Goal: Task Accomplishment & Management: Manage account settings

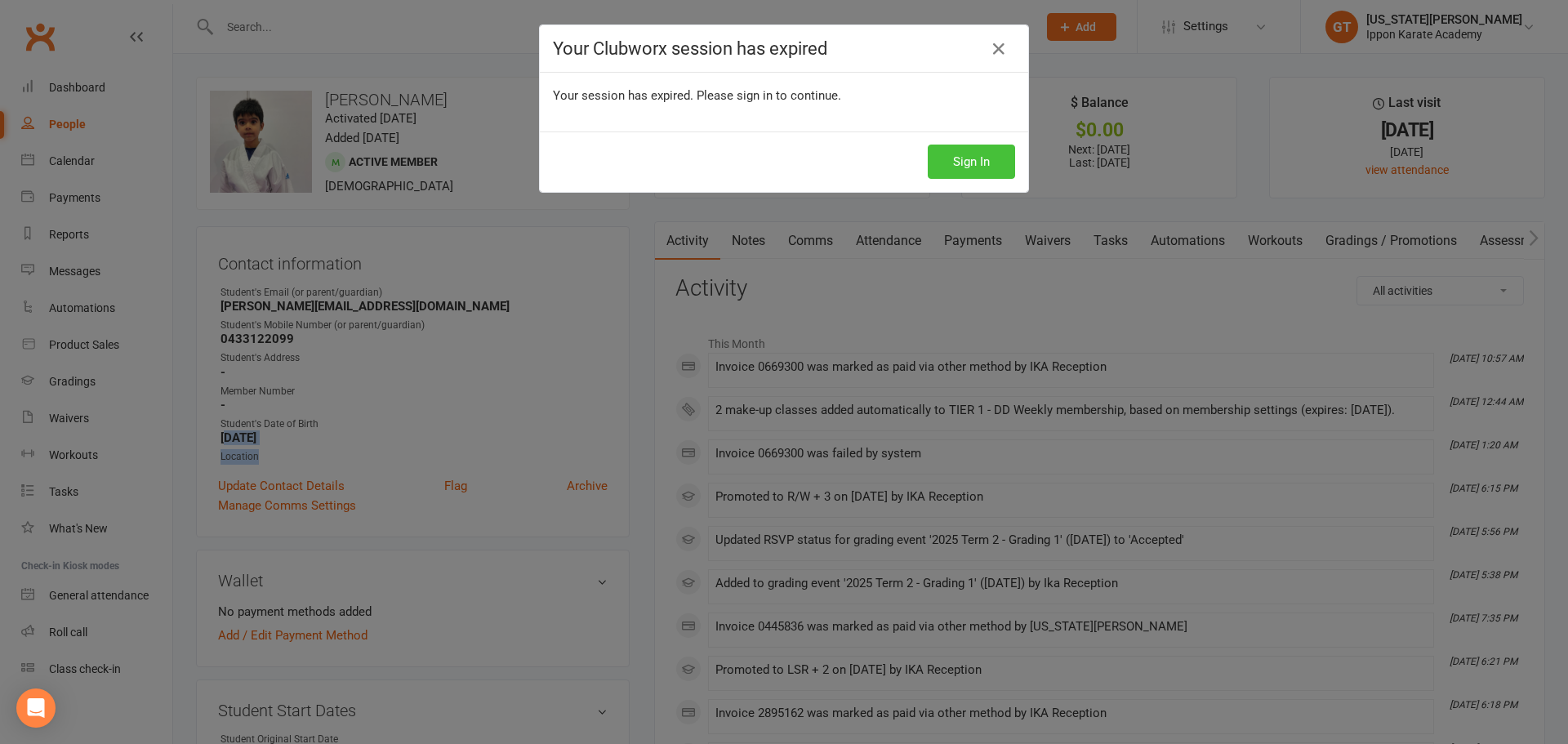
click at [935, 172] on button "Sign In" at bounding box center [972, 162] width 88 height 34
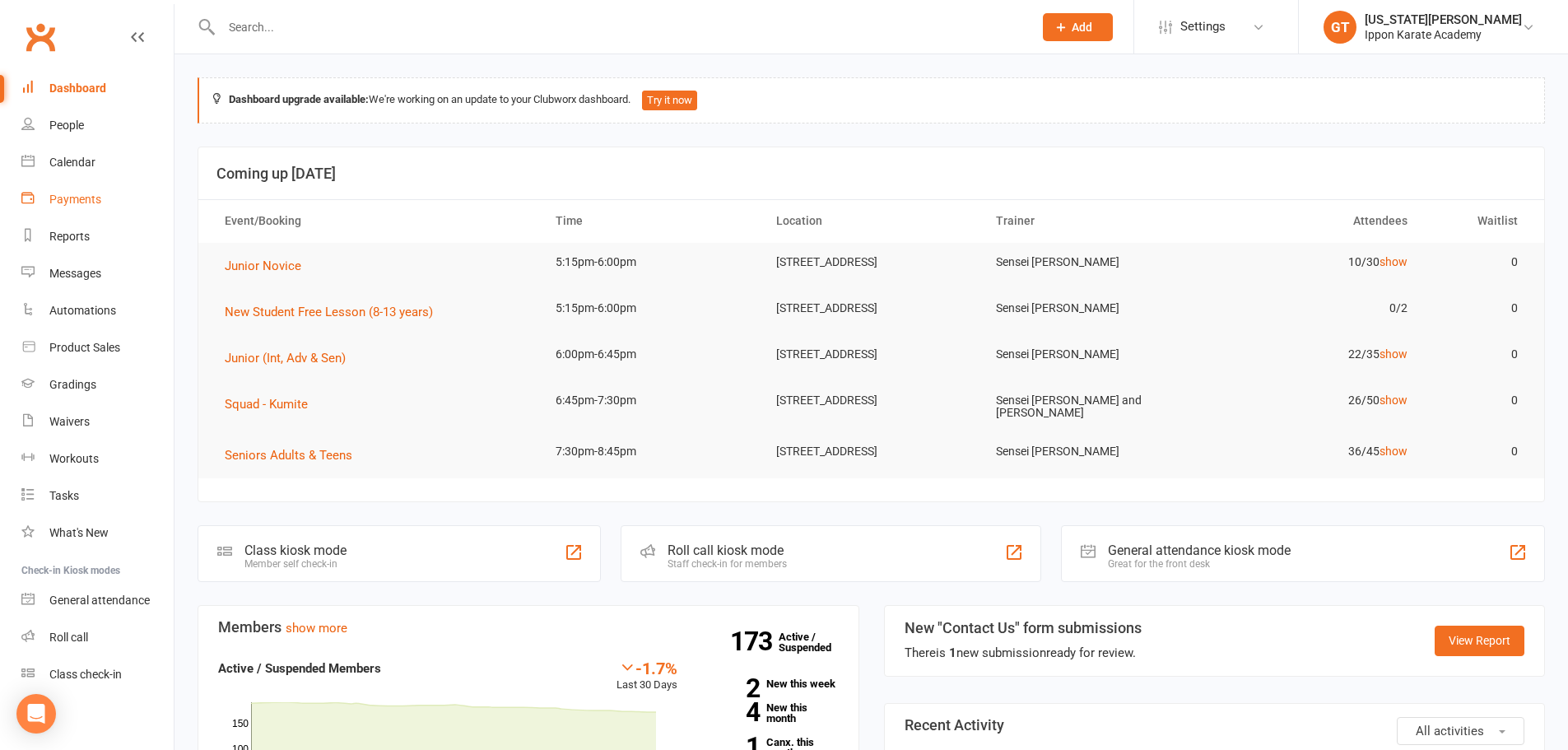
click at [74, 199] on div "Payments" at bounding box center [75, 200] width 52 height 13
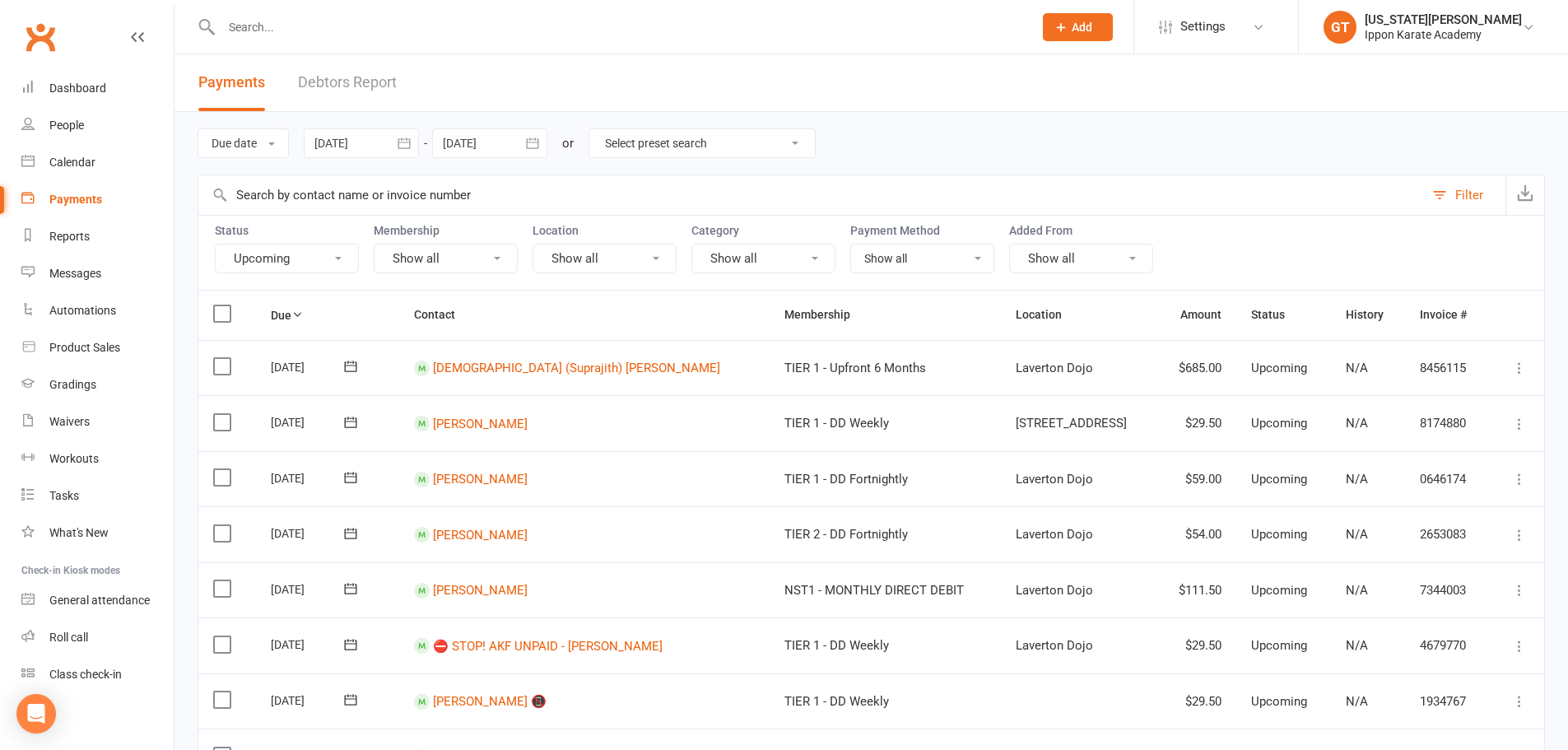
click at [336, 260] on button "Upcoming" at bounding box center [287, 258] width 144 height 30
click at [269, 423] on link "Failed" at bounding box center [306, 427] width 181 height 33
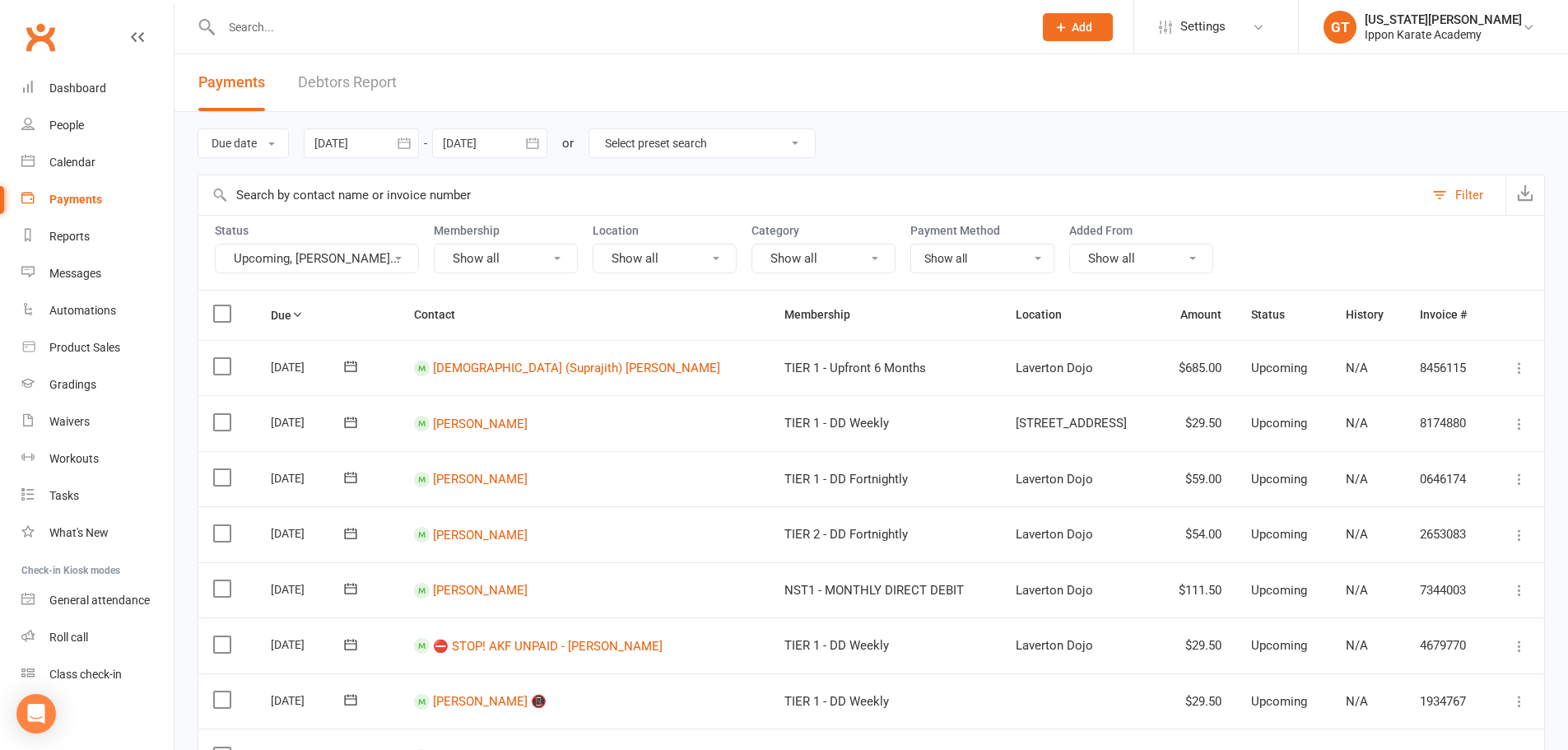
click at [285, 256] on button "Upcoming, Faile..." at bounding box center [317, 258] width 205 height 30
click at [266, 329] on link "Upcoming" at bounding box center [306, 328] width 181 height 33
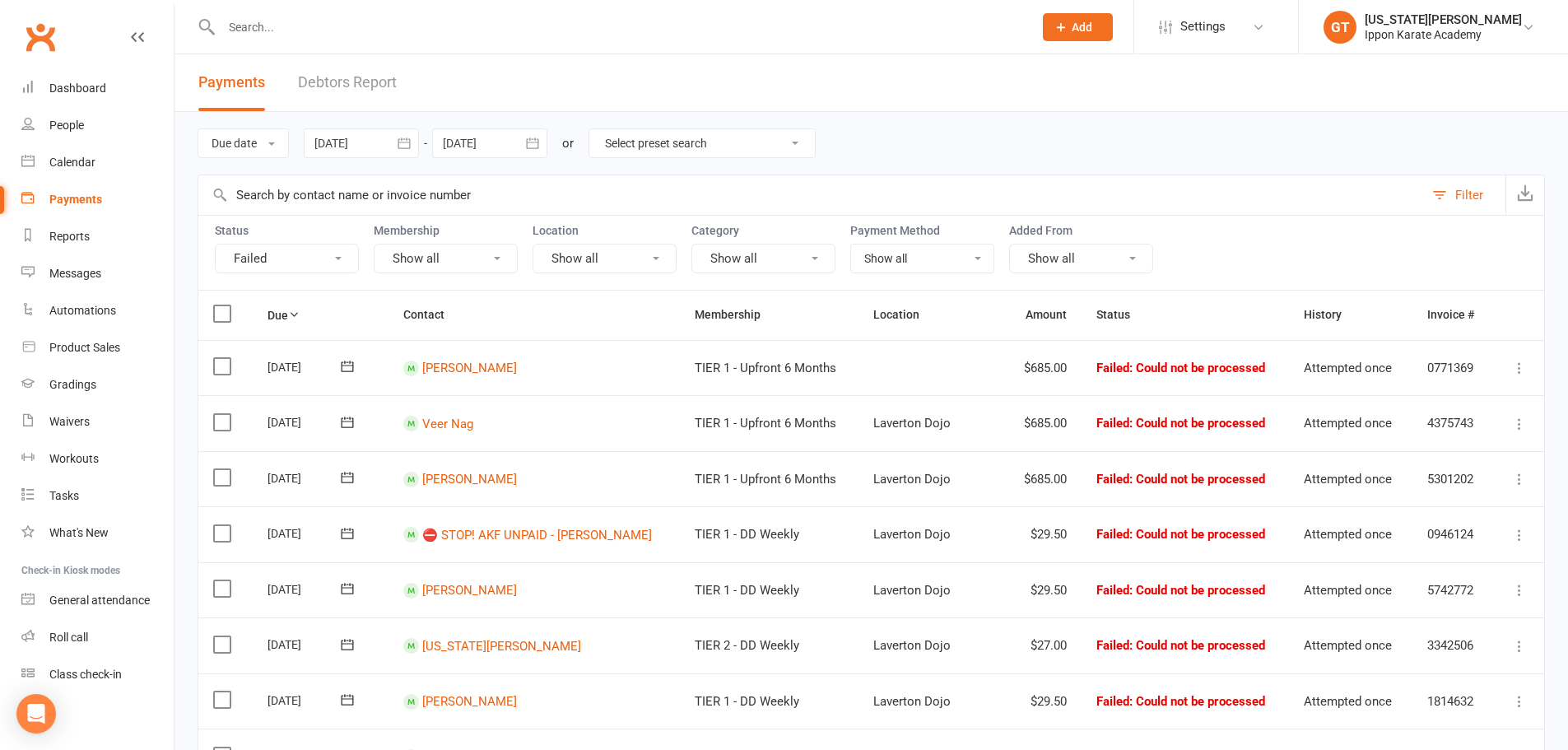
scroll to position [83, 0]
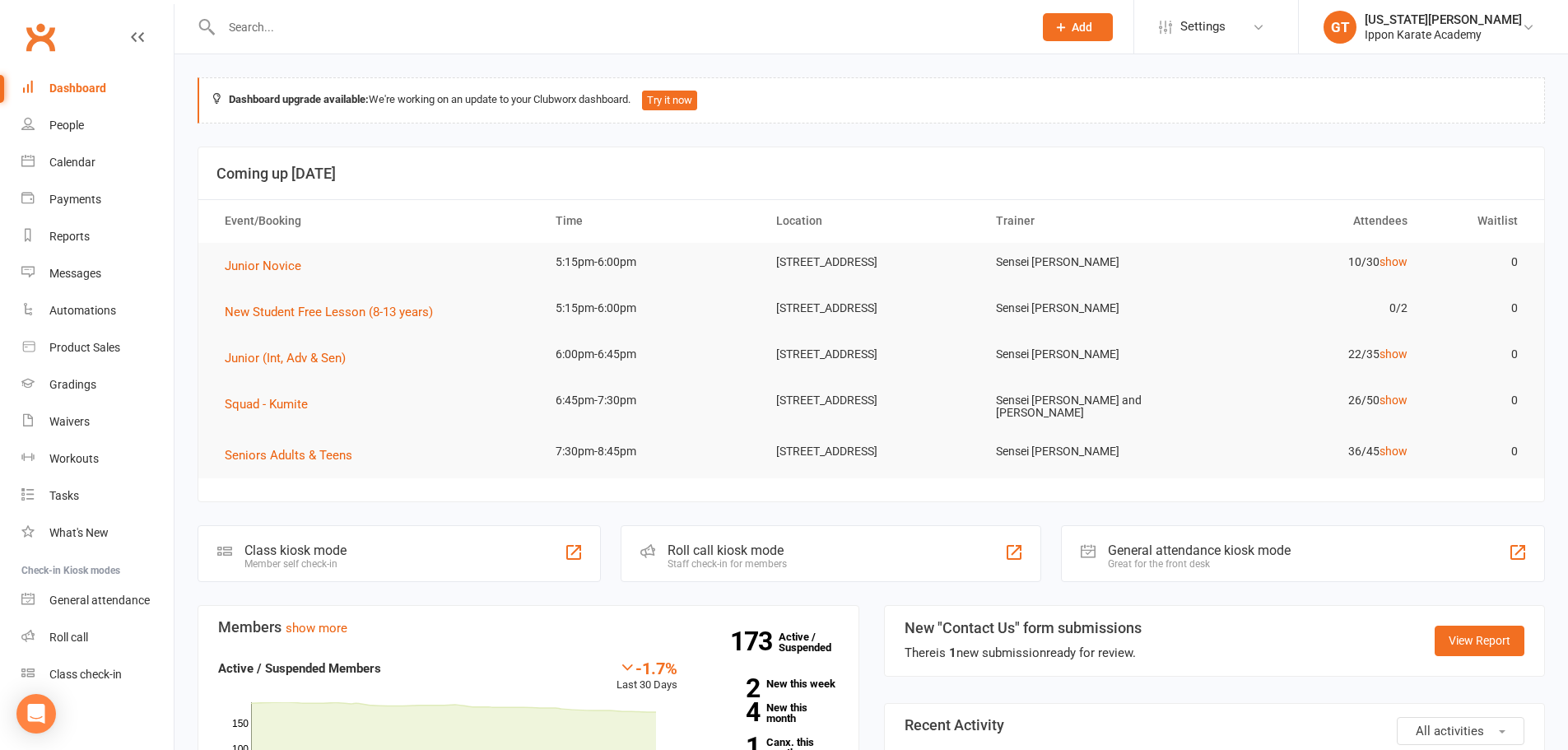
click at [327, 28] on input "text" at bounding box center [618, 27] width 805 height 23
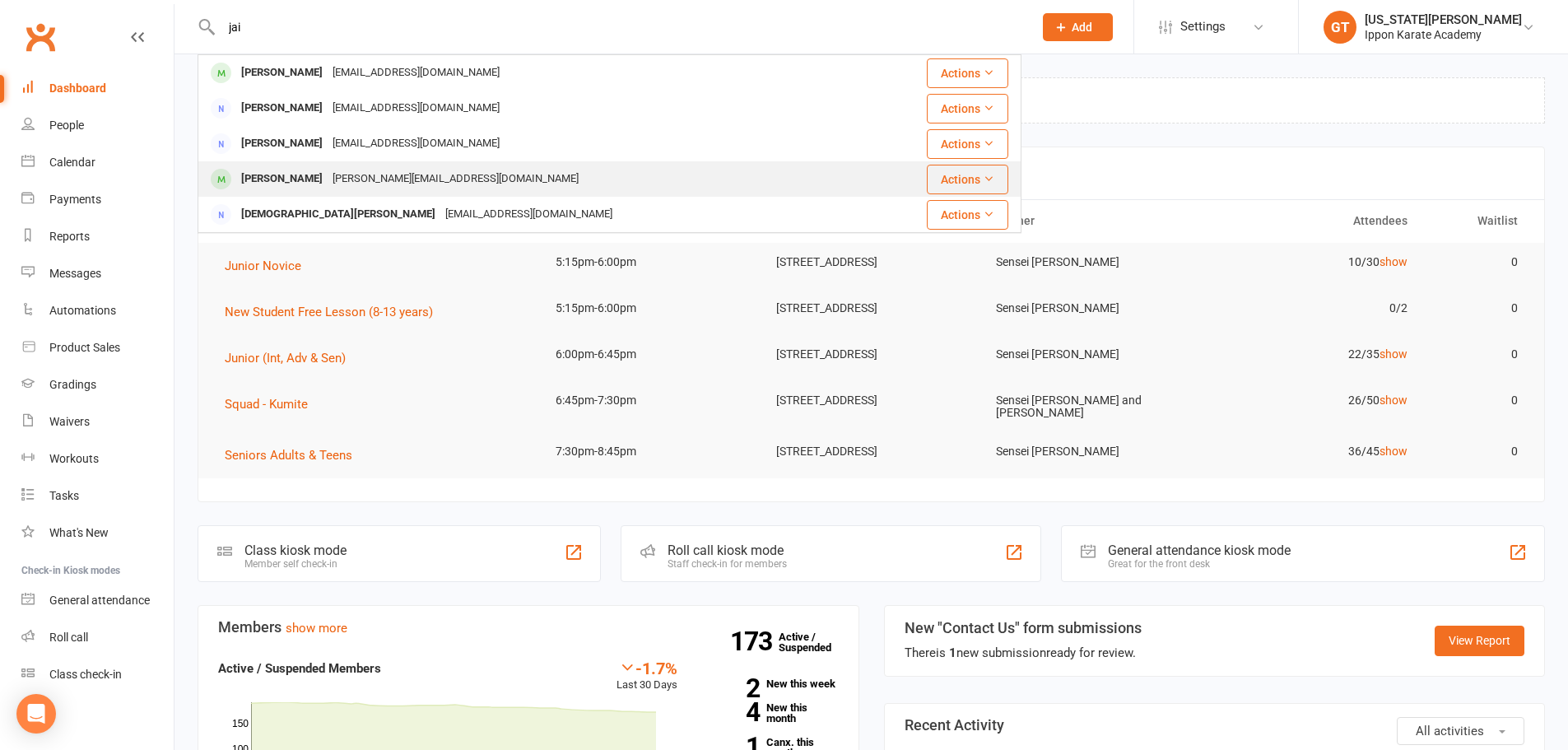
type input "jai"
click at [338, 170] on div "[PERSON_NAME][EMAIL_ADDRESS][DOMAIN_NAME]" at bounding box center [455, 179] width 256 height 24
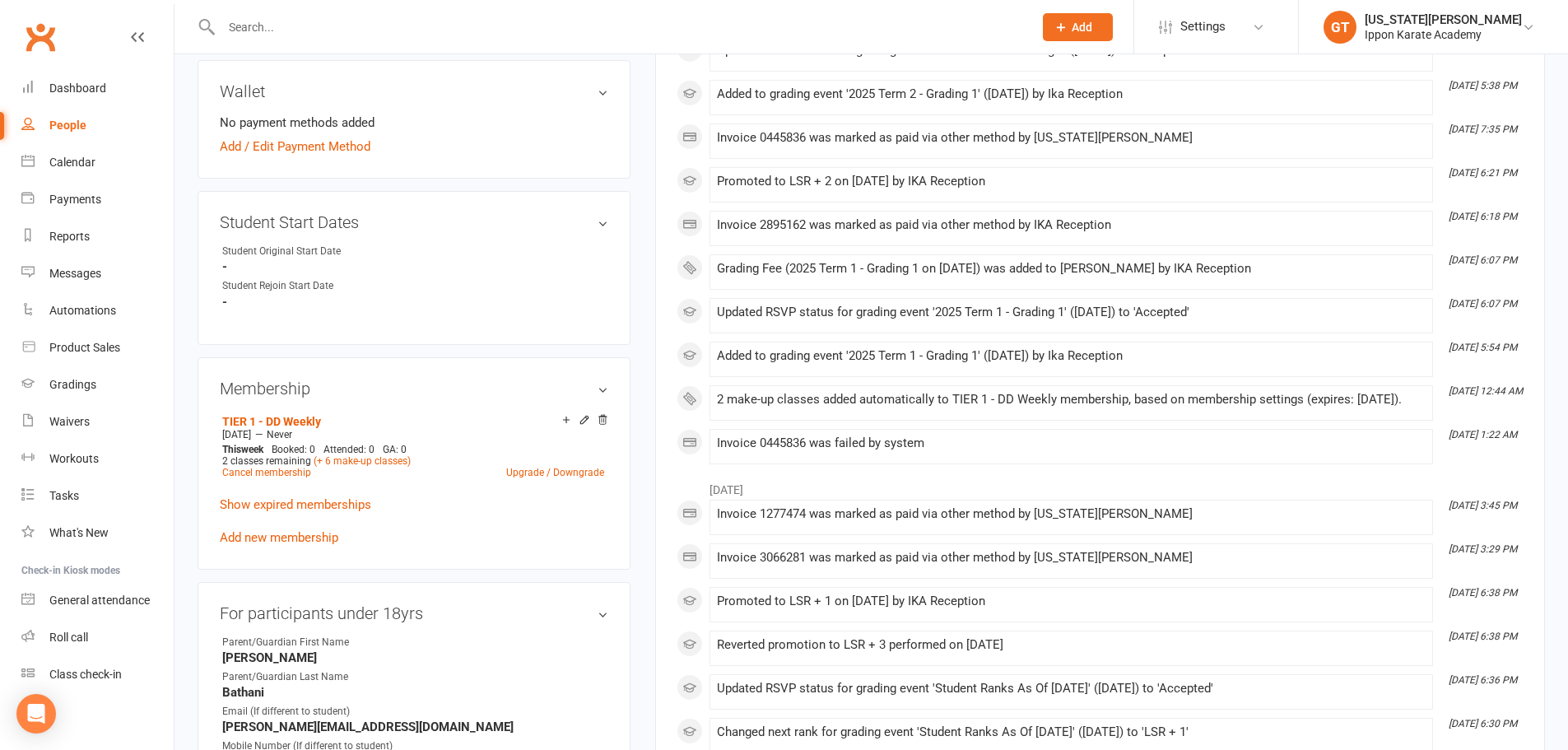
scroll to position [576, 0]
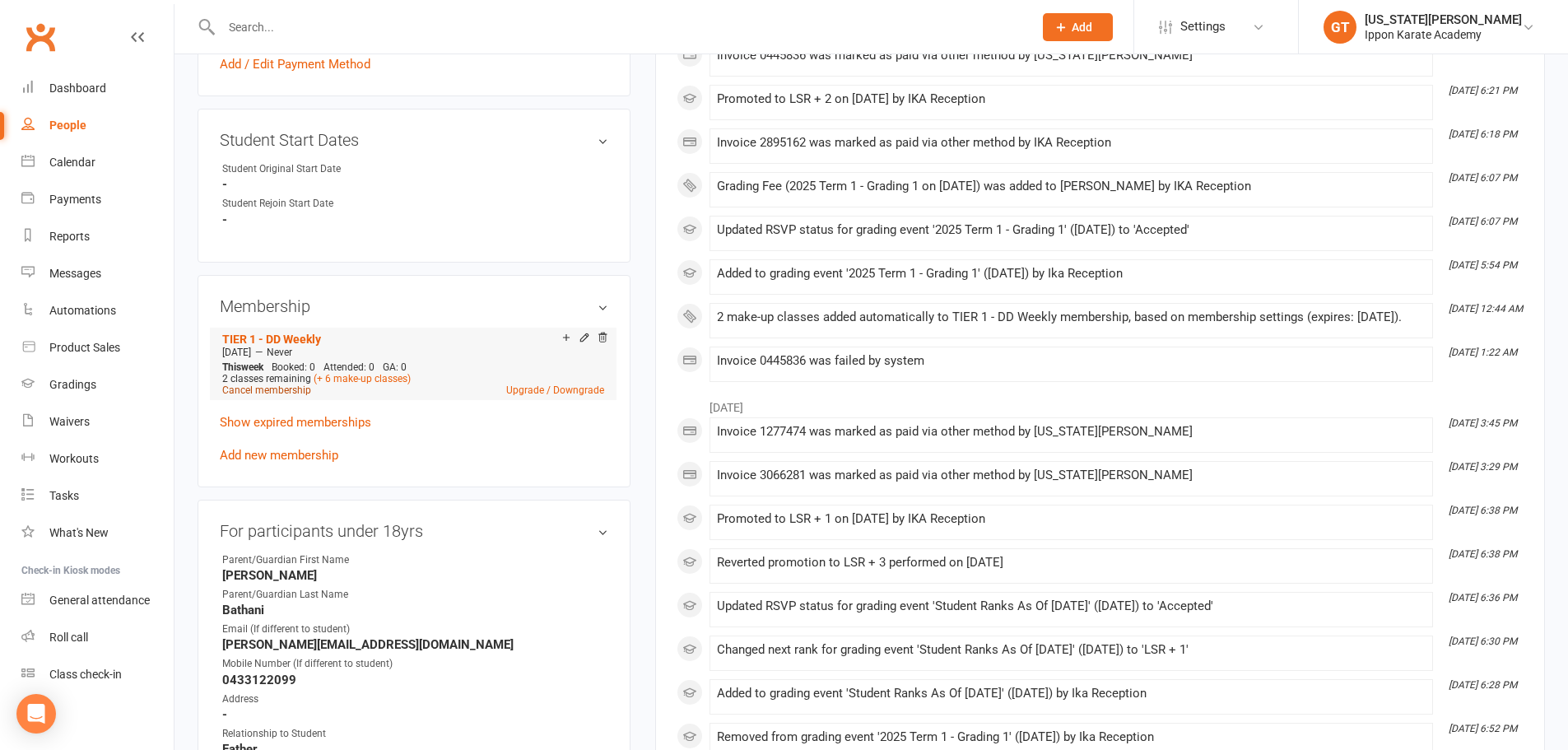
click at [263, 388] on link "Cancel membership" at bounding box center [266, 390] width 89 height 12
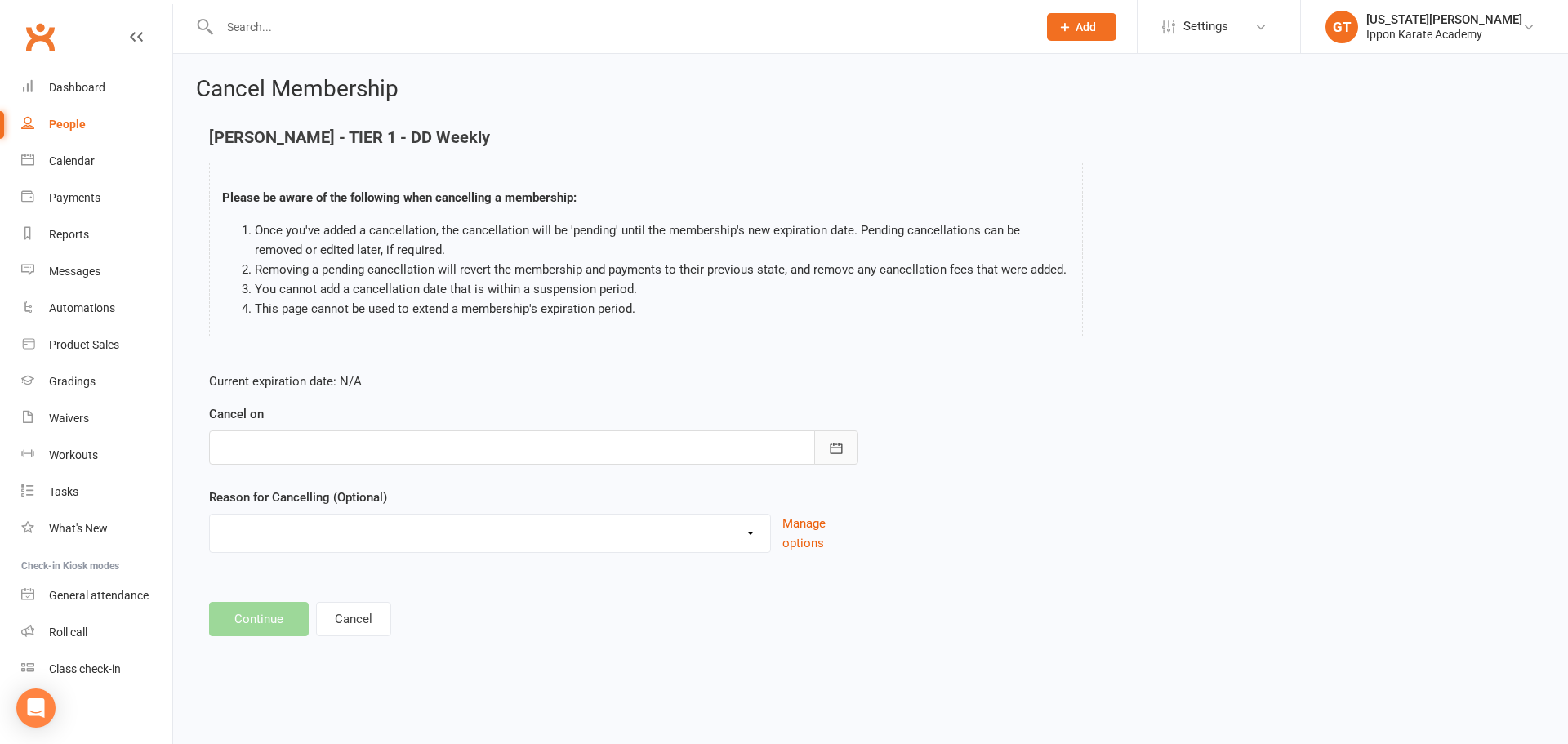
click at [818, 439] on button "button" at bounding box center [836, 448] width 44 height 34
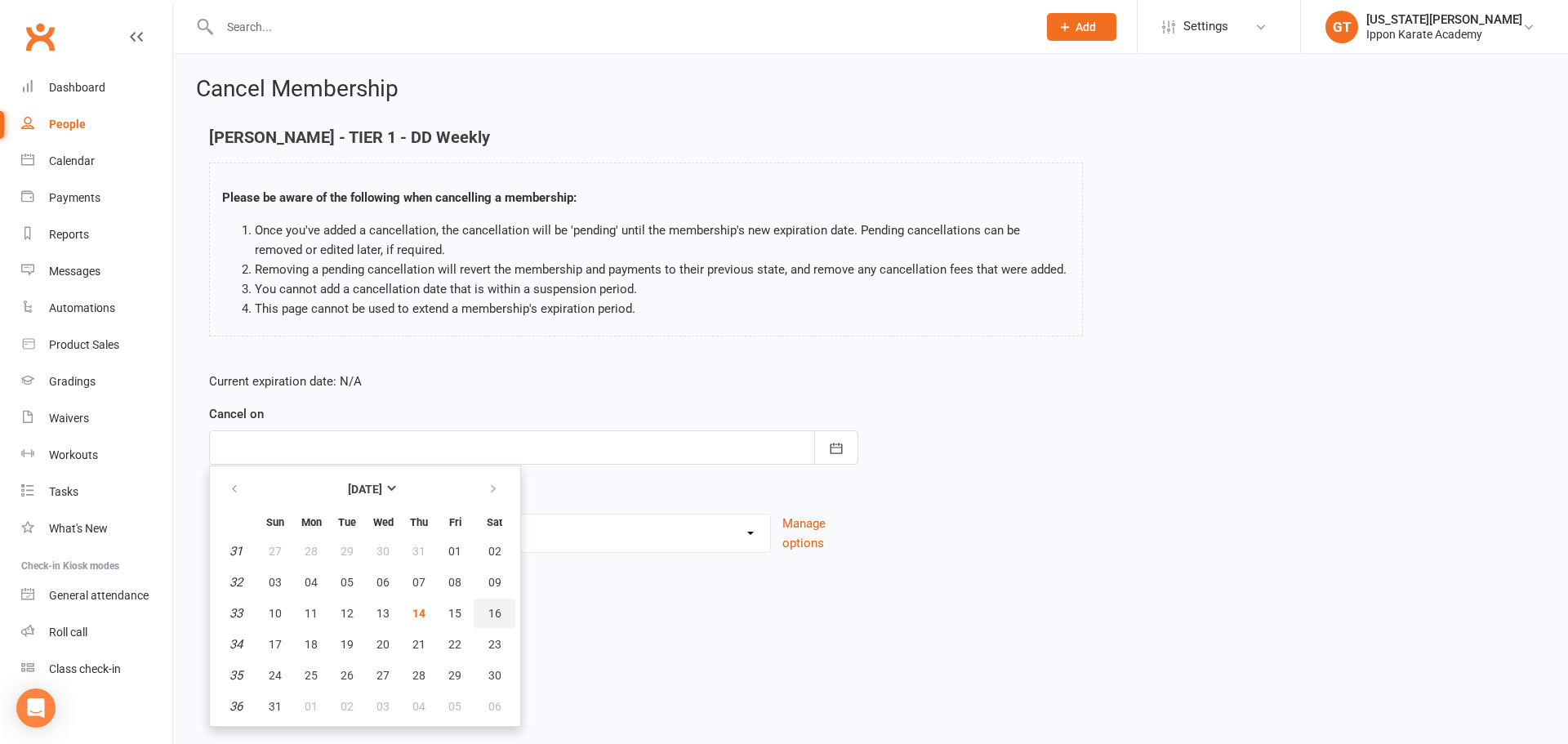
click at [496, 610] on span "16" at bounding box center [496, 613] width 13 height 13
type input "16 Aug 2025"
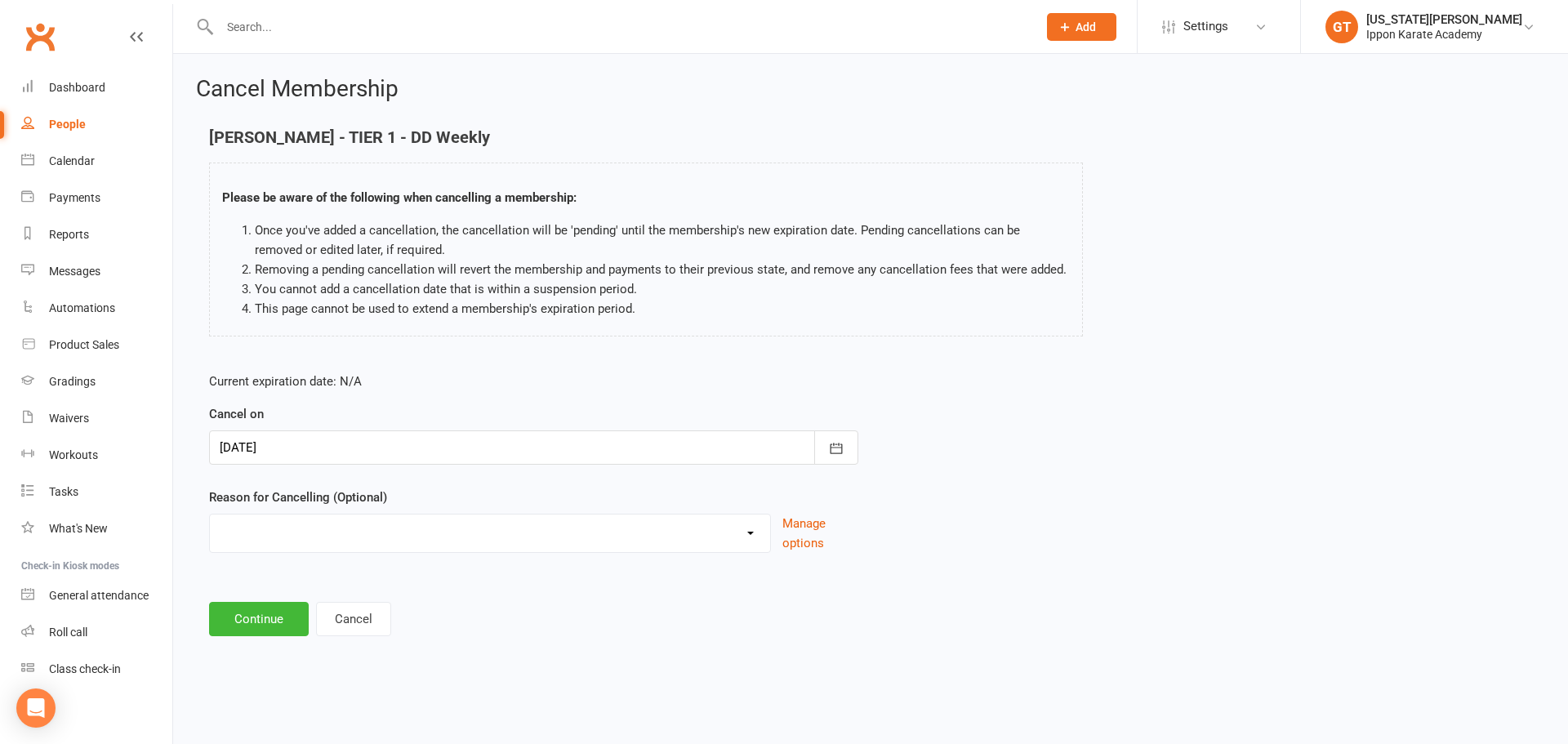
click at [267, 533] on select "Abandoned Membership Changing Membership Type Changing Sports Finances Holiday …" at bounding box center [490, 531] width 560 height 32
select select "8"
click at [210, 514] on select "Abandoned Membership Changing Membership Type Changing Sports Finances Holiday …" at bounding box center [490, 531] width 560 height 32
click at [257, 627] on button "Continue" at bounding box center [258, 619] width 100 height 34
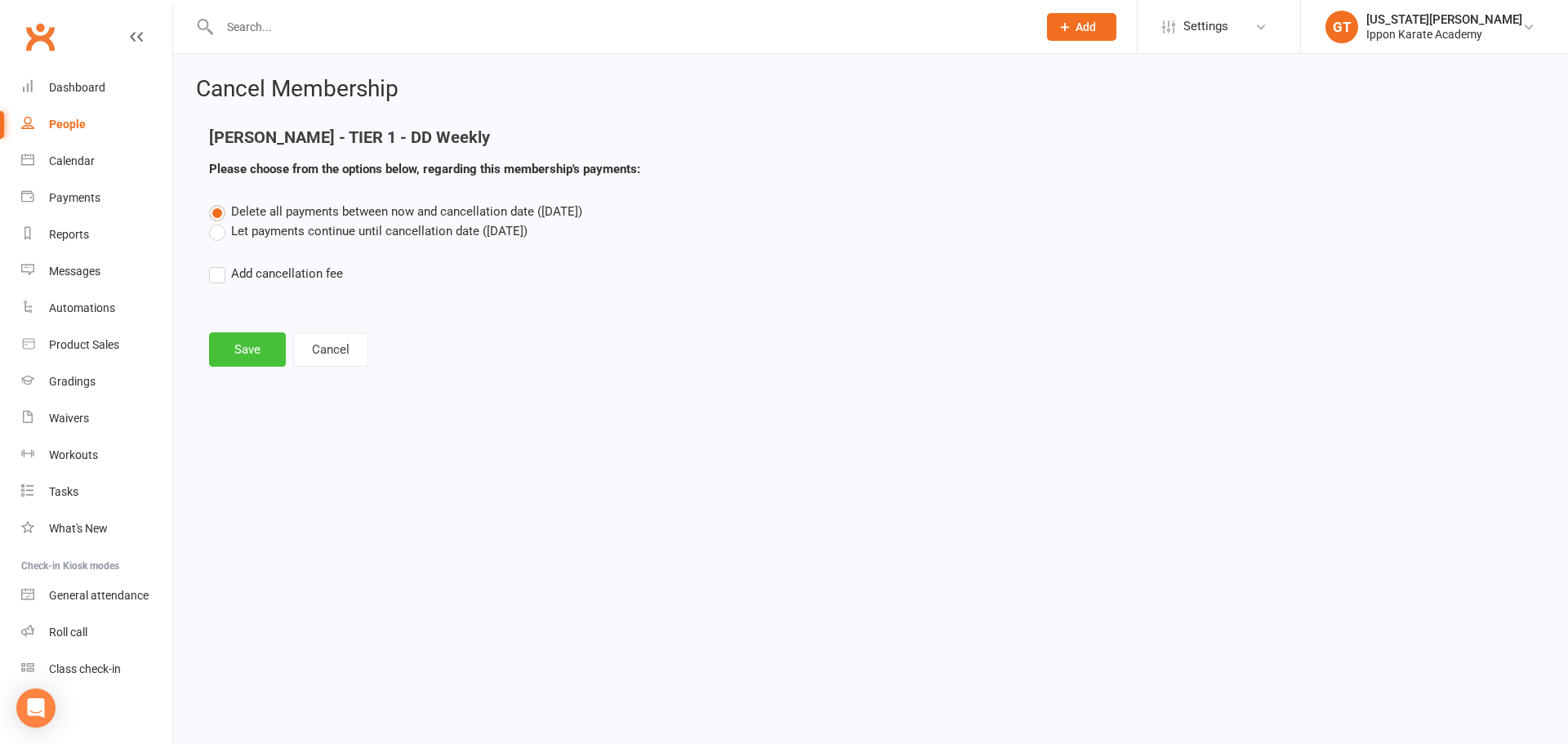
click at [240, 348] on button "Save" at bounding box center [247, 350] width 77 height 34
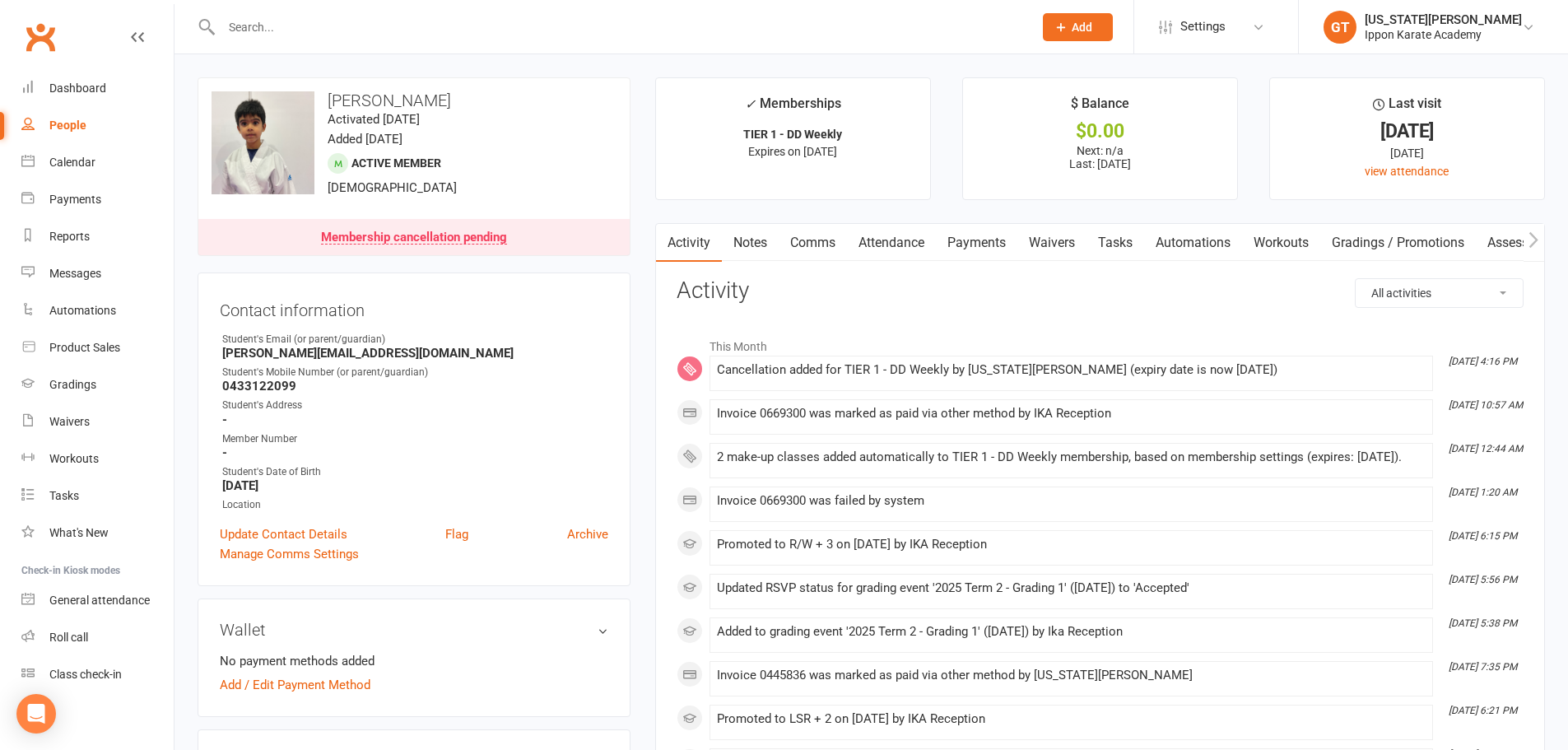
click at [267, 28] on input "text" at bounding box center [618, 27] width 805 height 23
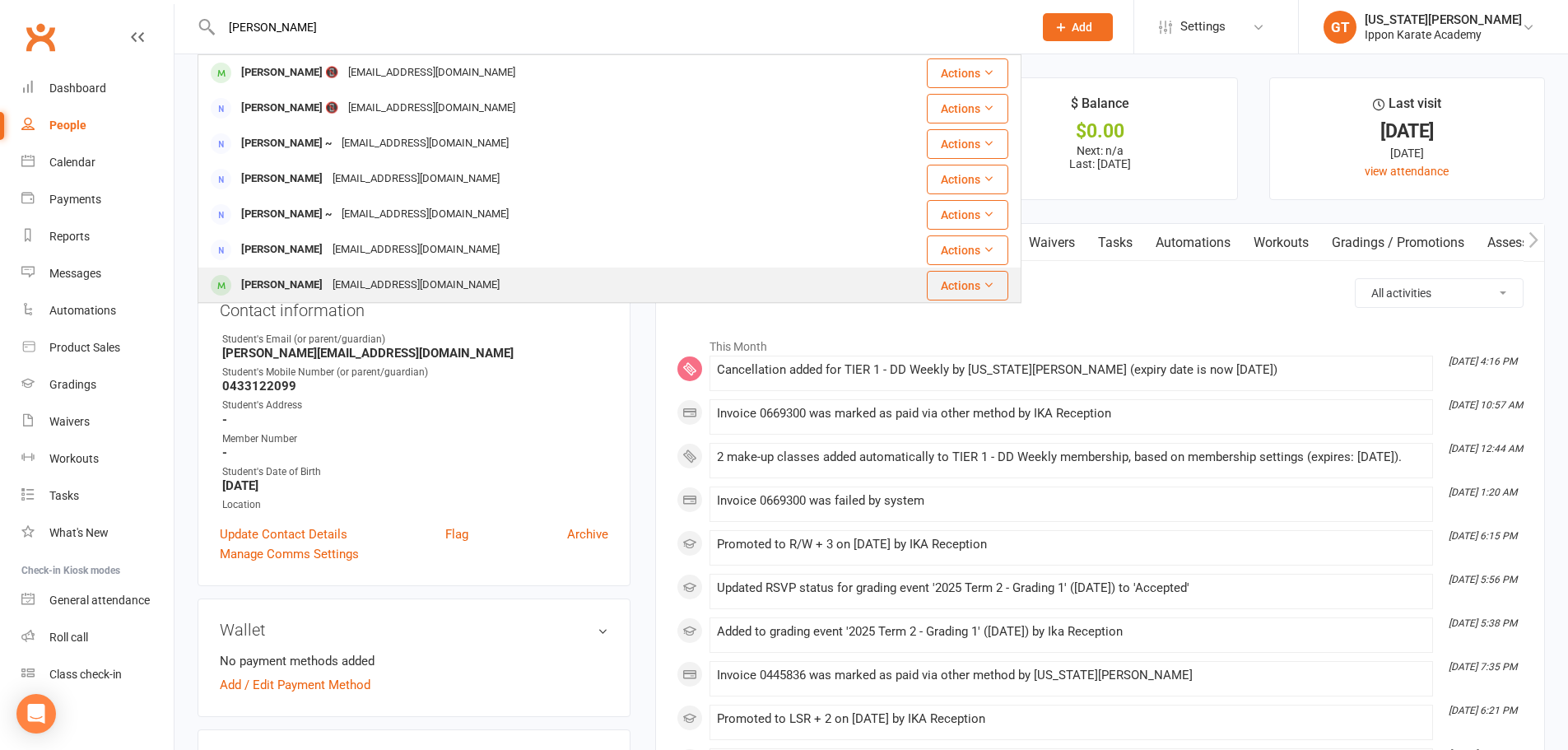
type input "lucas"
click at [415, 284] on div "smartyshweta@gmail.com" at bounding box center [416, 285] width 177 height 24
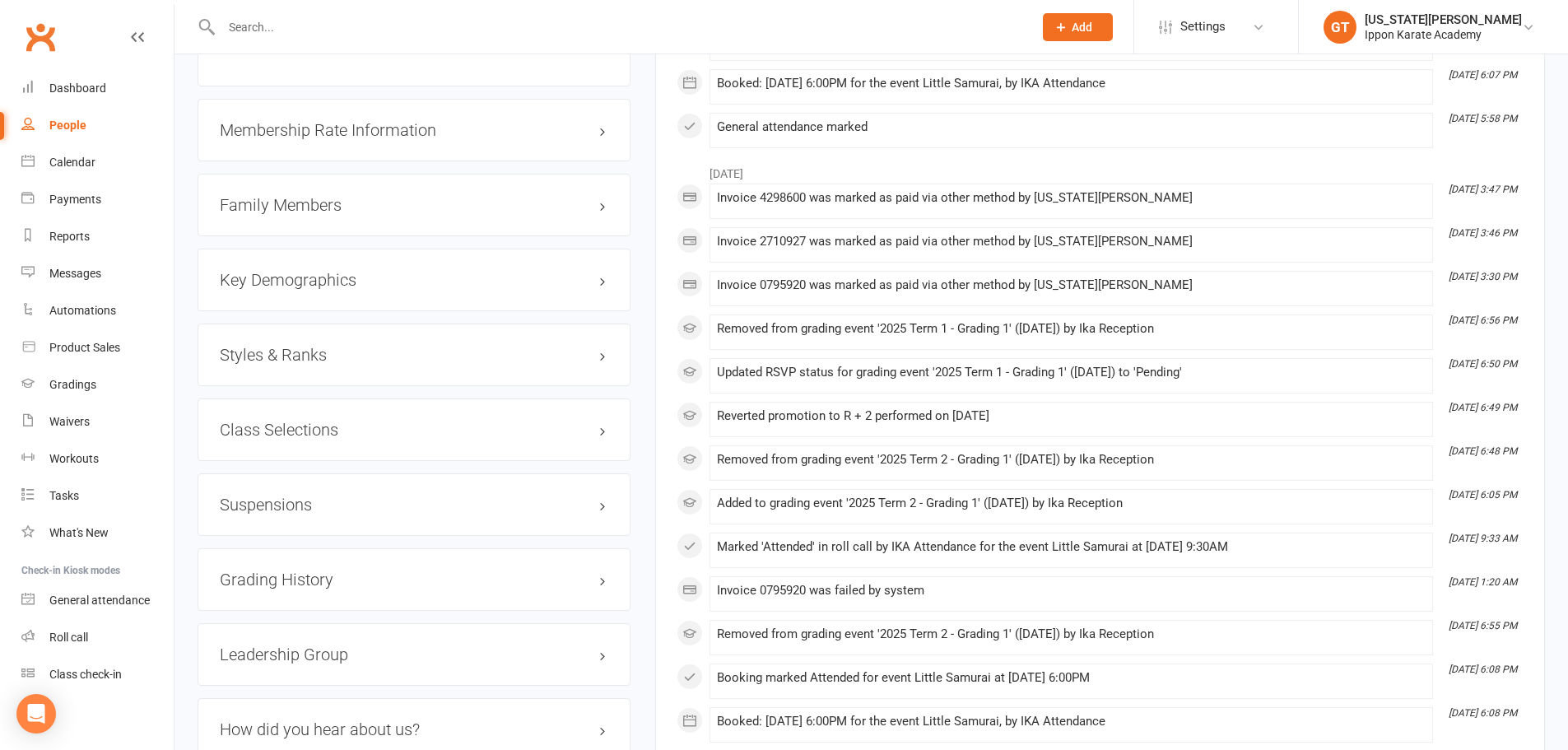
scroll to position [1563, 0]
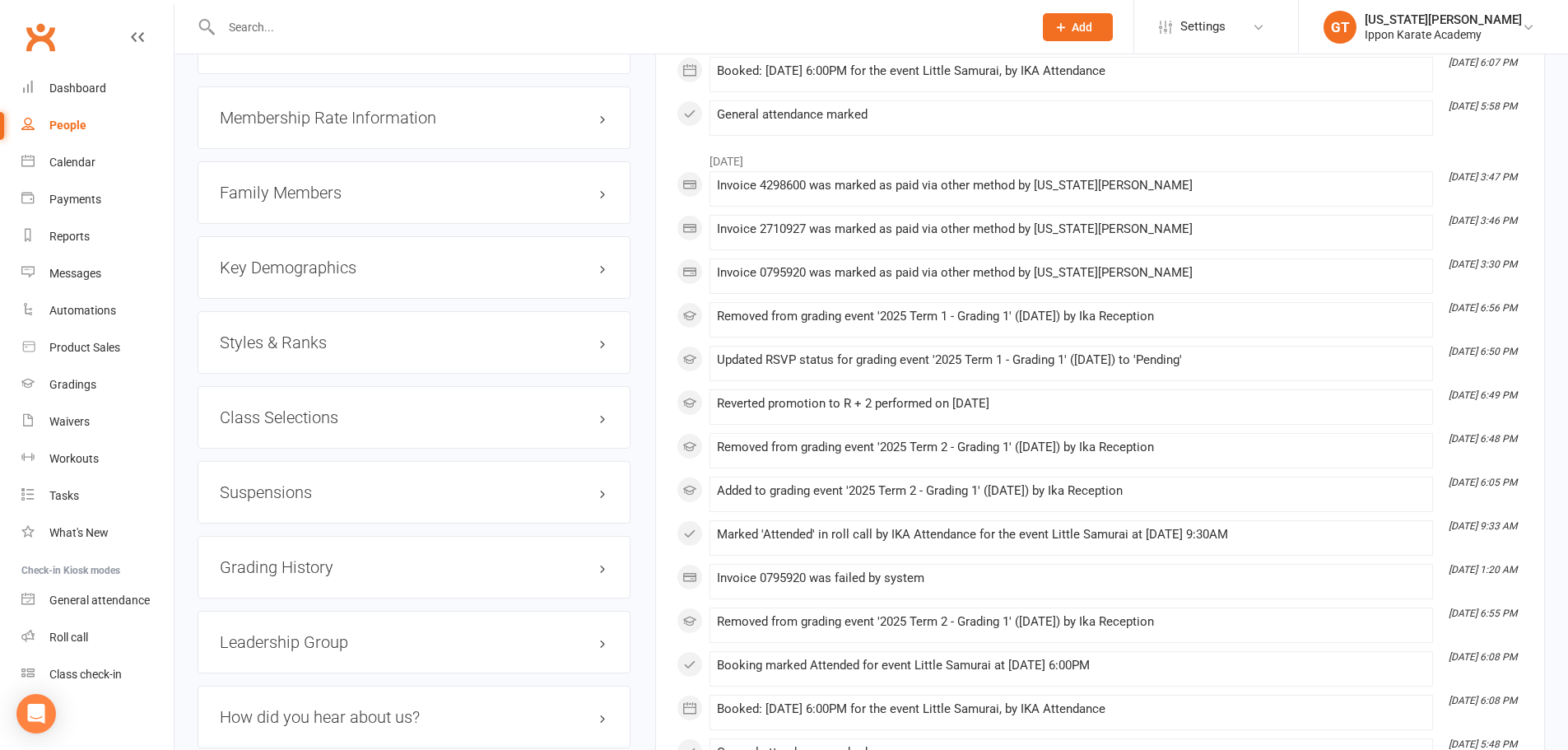
click at [353, 497] on h3 "Suspensions" at bounding box center [414, 492] width 389 height 18
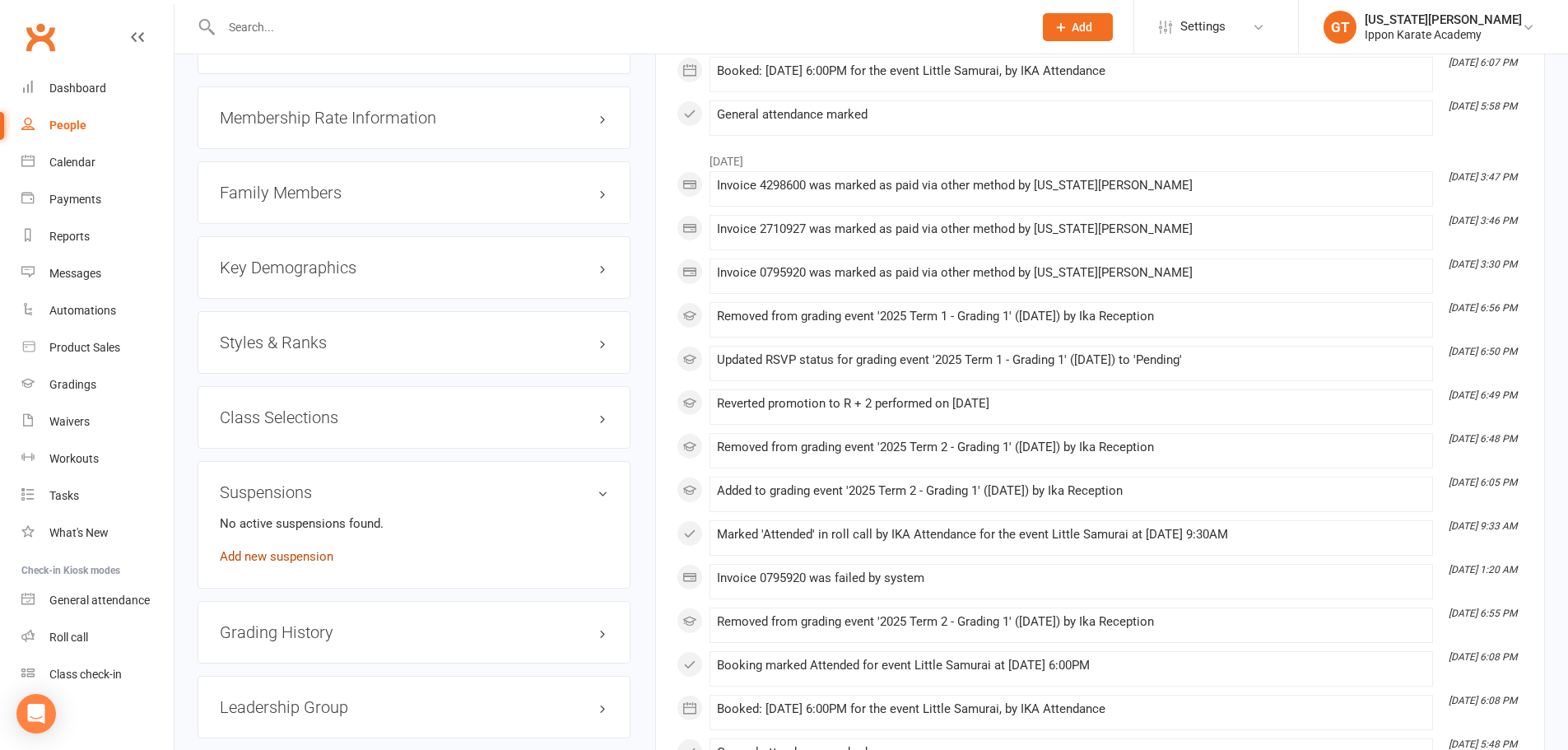
click at [279, 549] on link "Add new suspension" at bounding box center [277, 556] width 113 height 14
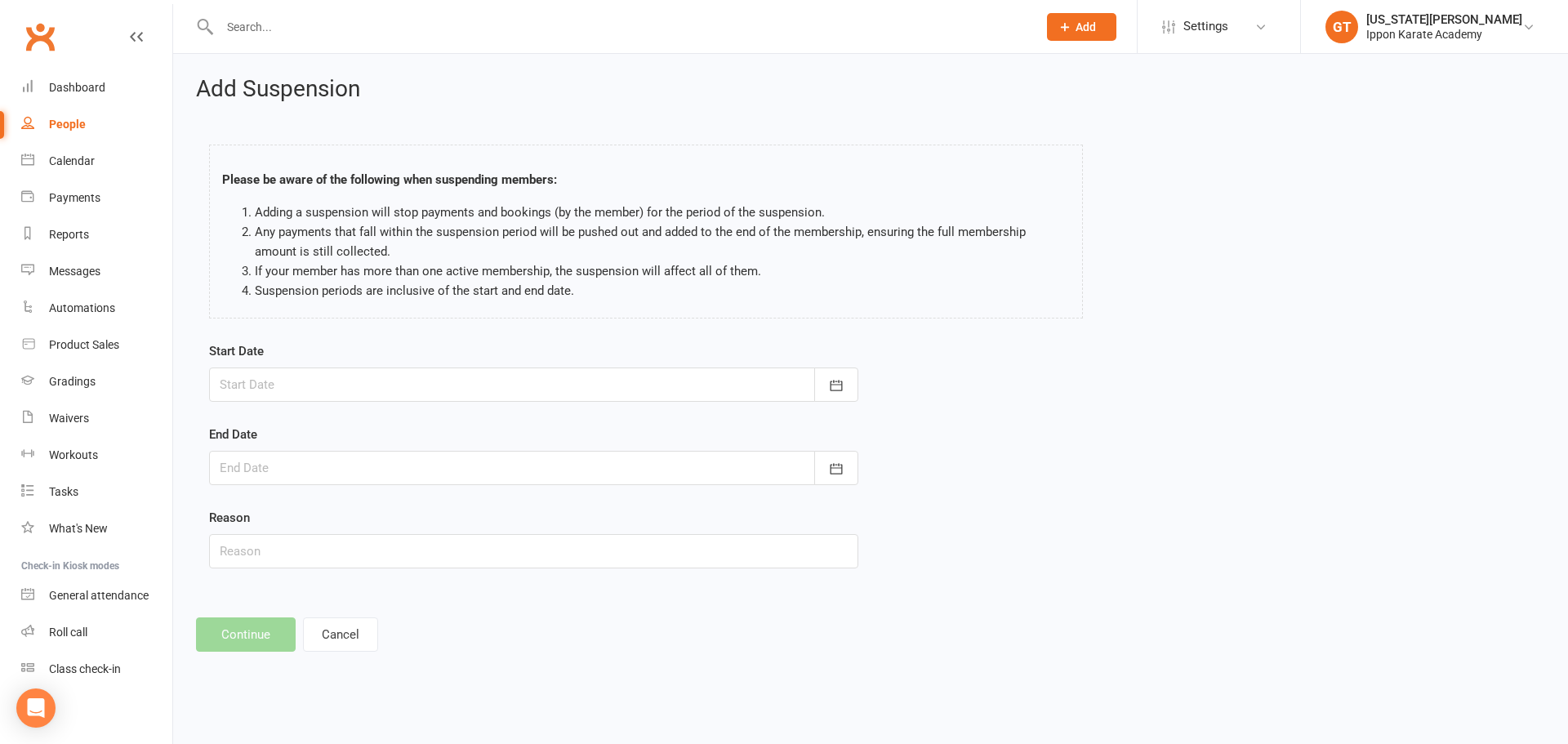
click at [245, 392] on div at bounding box center [533, 385] width 649 height 34
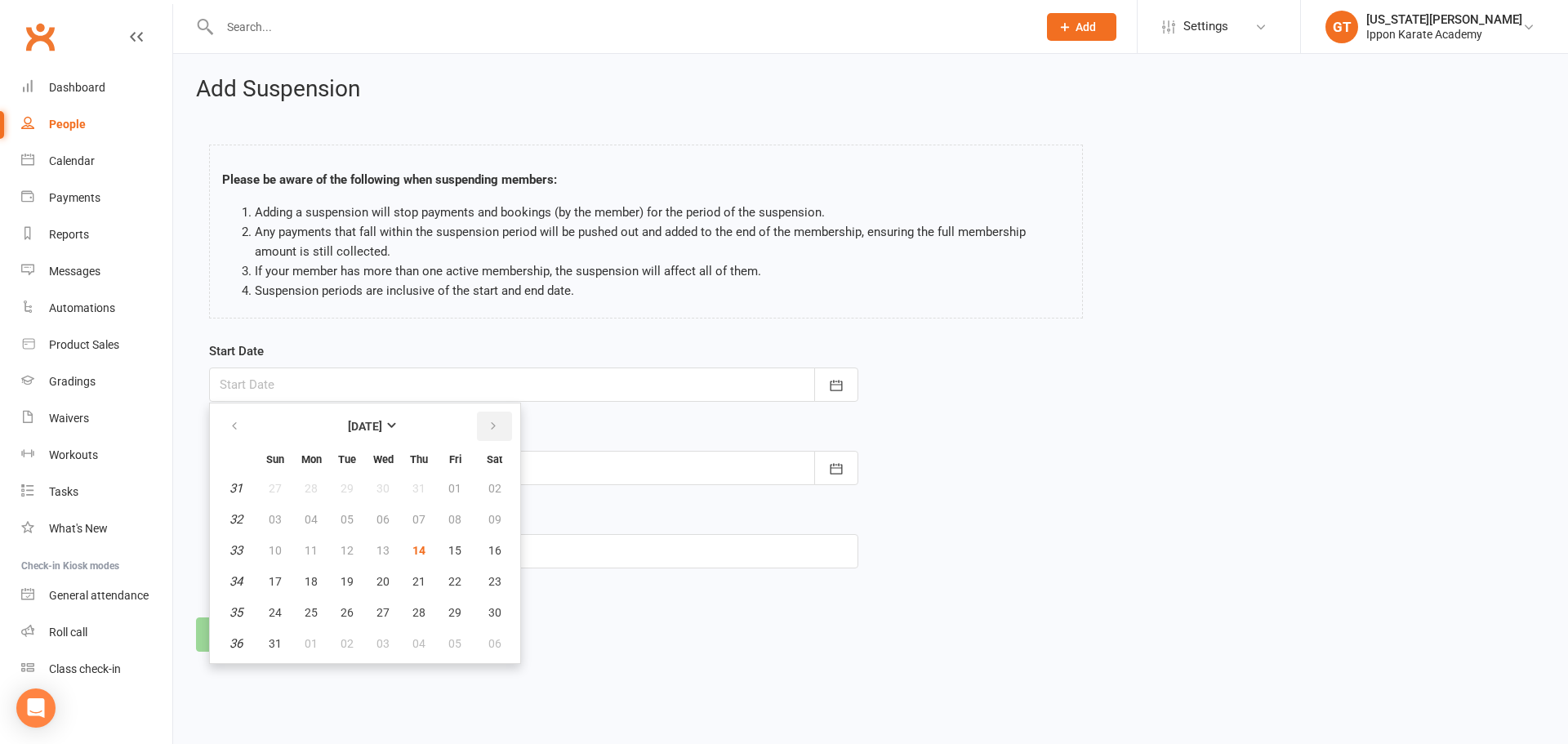
click at [488, 425] on icon "button" at bounding box center [494, 427] width 11 height 13
click at [414, 523] on span "11" at bounding box center [419, 519] width 13 height 13
type input "11 Sep 2025"
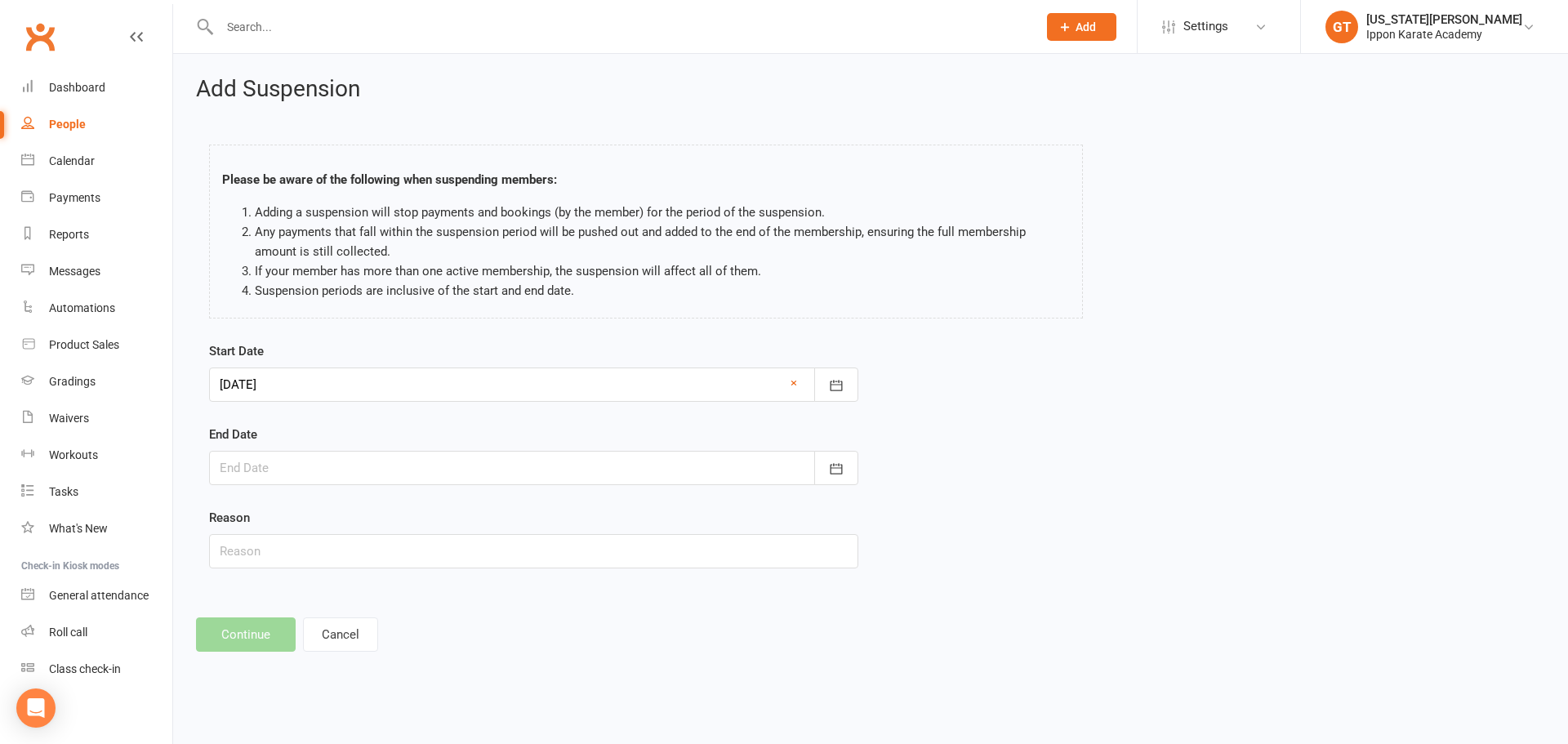
click at [323, 472] on div at bounding box center [533, 468] width 649 height 34
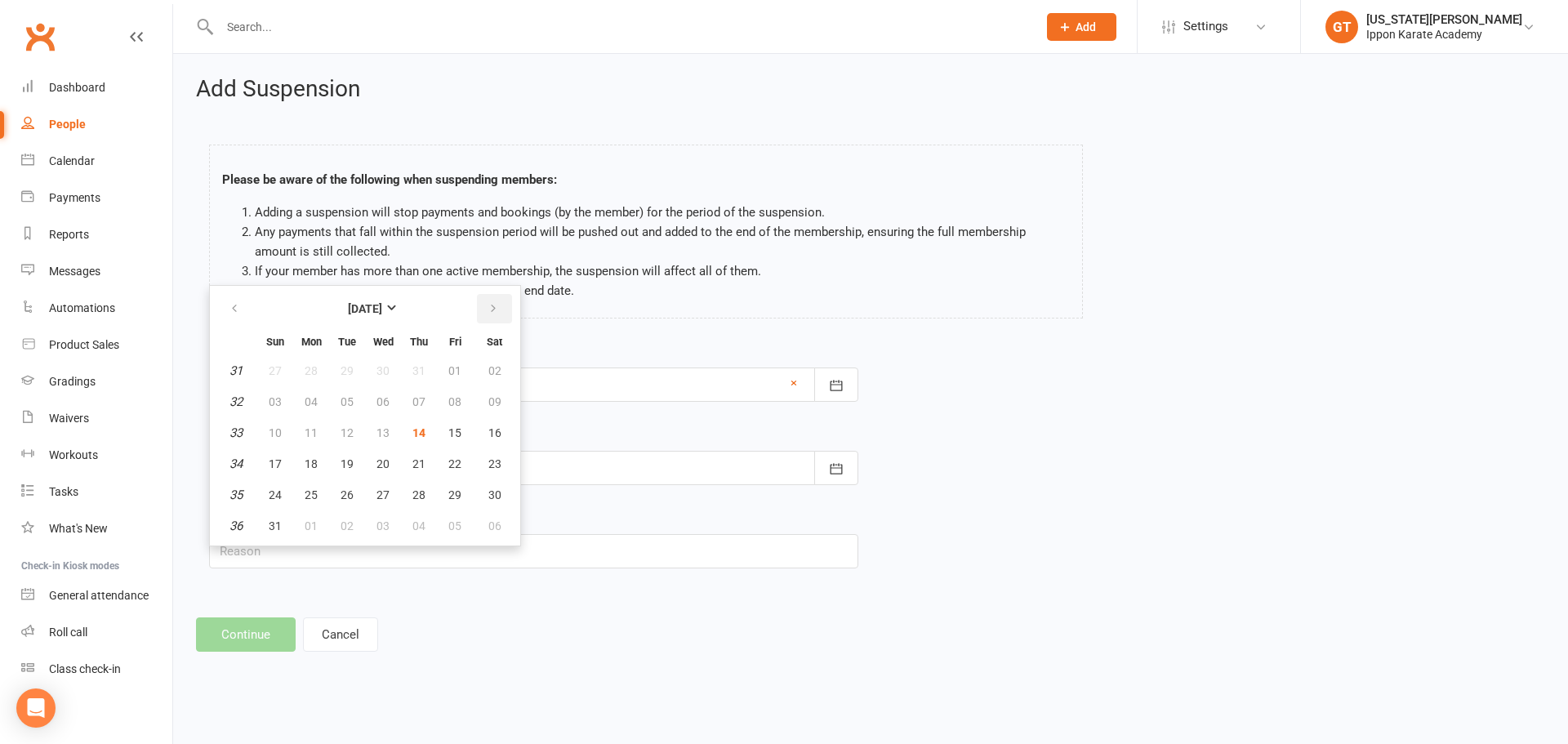
click at [499, 311] on button "button" at bounding box center [495, 309] width 35 height 30
click at [499, 312] on button "button" at bounding box center [495, 309] width 35 height 30
click at [232, 311] on icon "button" at bounding box center [234, 309] width 11 height 13
click at [341, 493] on span "30" at bounding box center [347, 495] width 13 height 13
type input "30 Sep 2025"
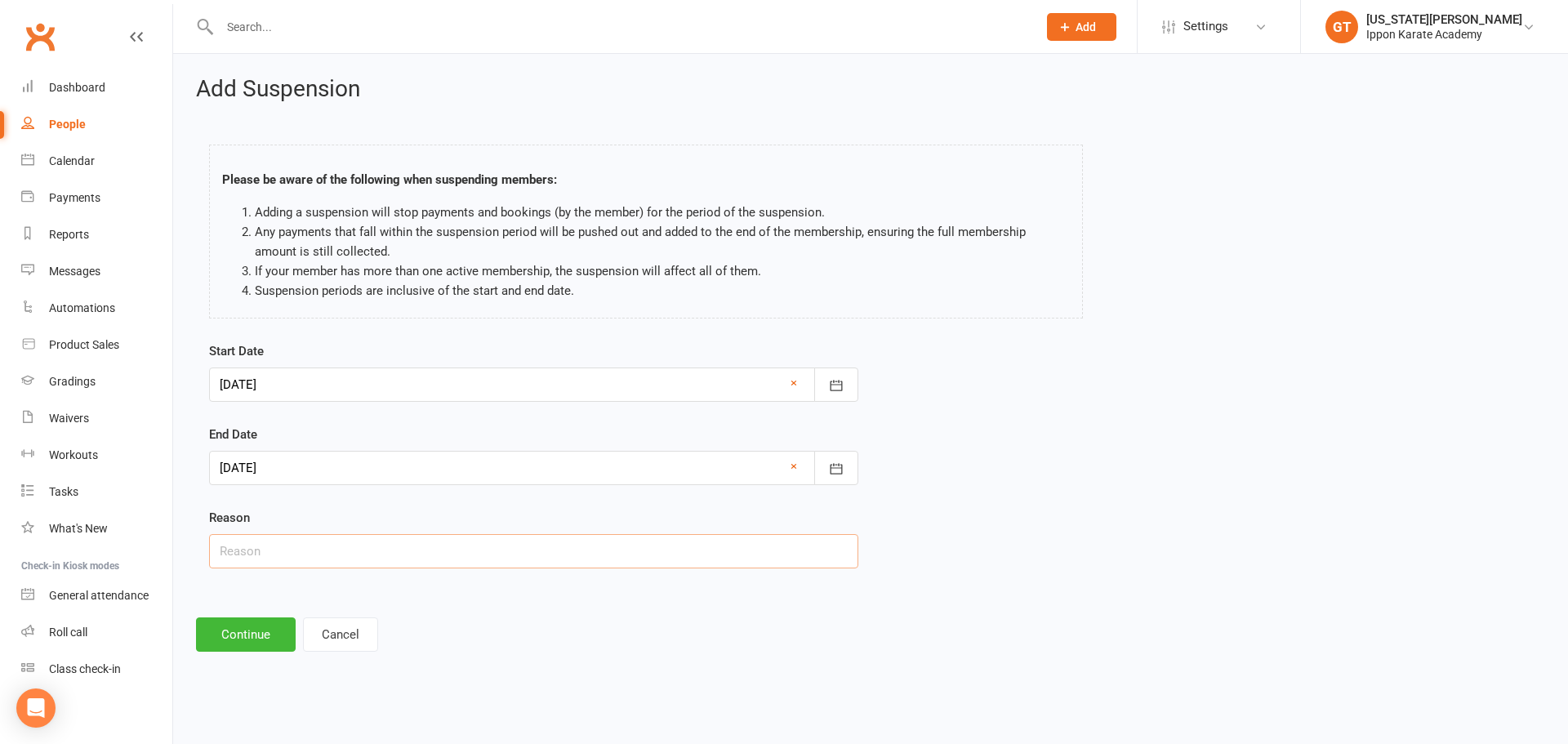
click at [281, 546] on input "text" at bounding box center [533, 551] width 649 height 34
type input "Holiday"
drag, startPoint x: 522, startPoint y: 664, endPoint x: 395, endPoint y: 644, distance: 128.6
click at [522, 664] on div "Add Suspension Please be aware of the following when suspending members: Adding…" at bounding box center [871, 364] width 1395 height 620
click at [237, 641] on button "Continue" at bounding box center [246, 634] width 100 height 34
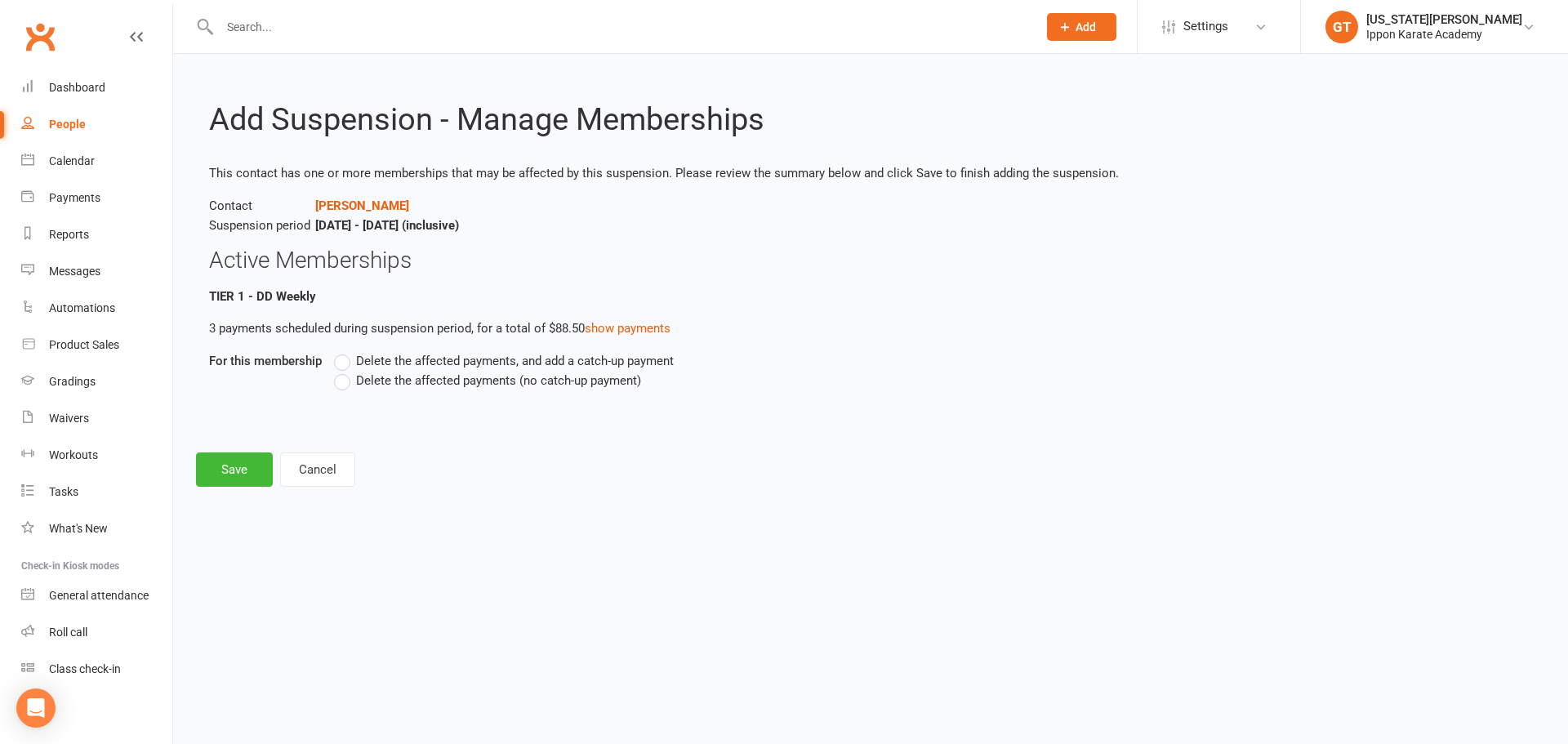
click at [354, 361] on label "Delete the affected payments, and add a catch-up payment" at bounding box center [504, 361] width 340 height 20
click at [345, 352] on input "Delete the affected payments, and add a catch-up payment" at bounding box center [339, 352] width 10 height 0
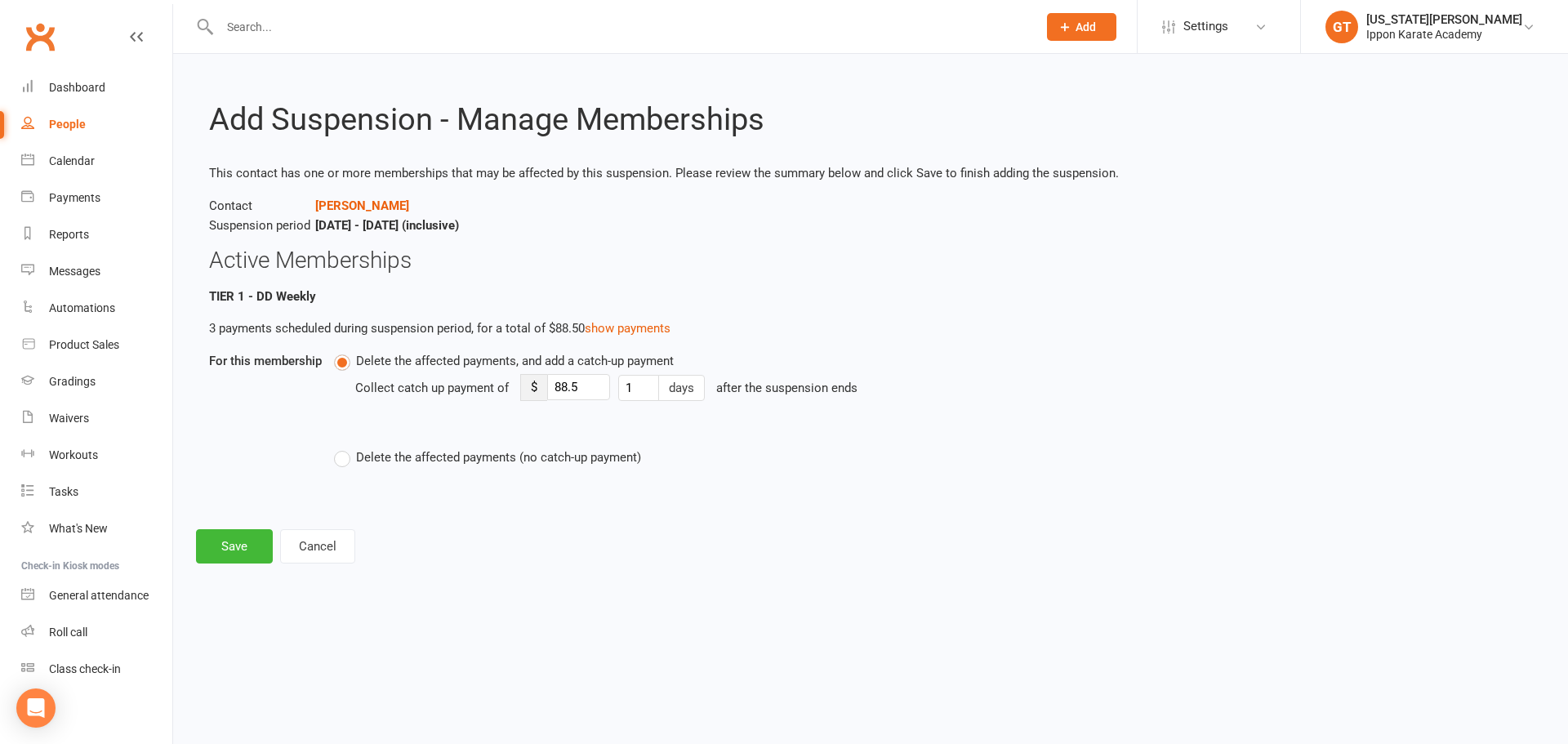
click at [339, 454] on label "Delete the affected payments (no catch-up payment)" at bounding box center [488, 457] width 307 height 20
click at [339, 448] on input "Delete the affected payments (no catch-up payment)" at bounding box center [339, 448] width 10 height 0
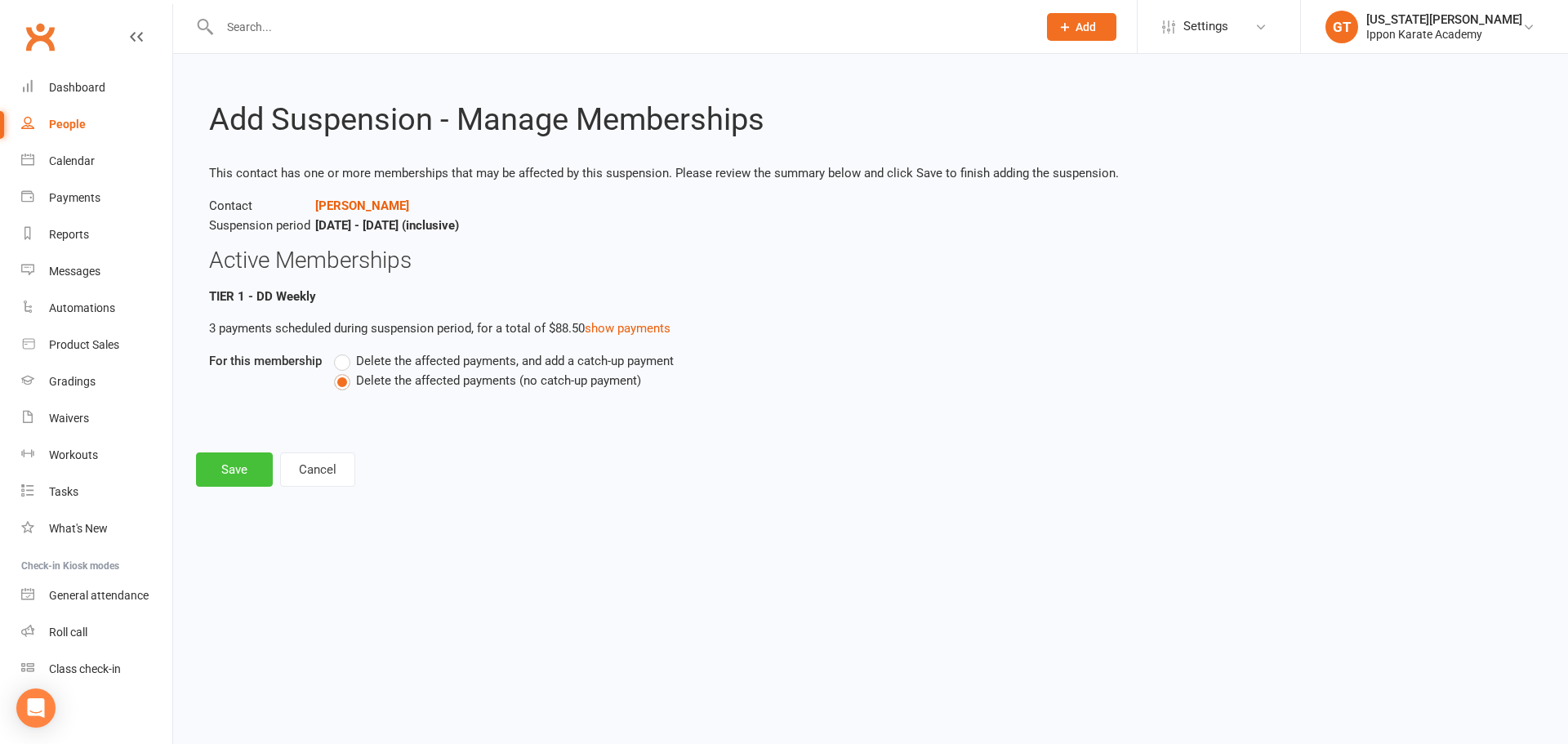
click at [240, 465] on button "Save" at bounding box center [234, 470] width 77 height 34
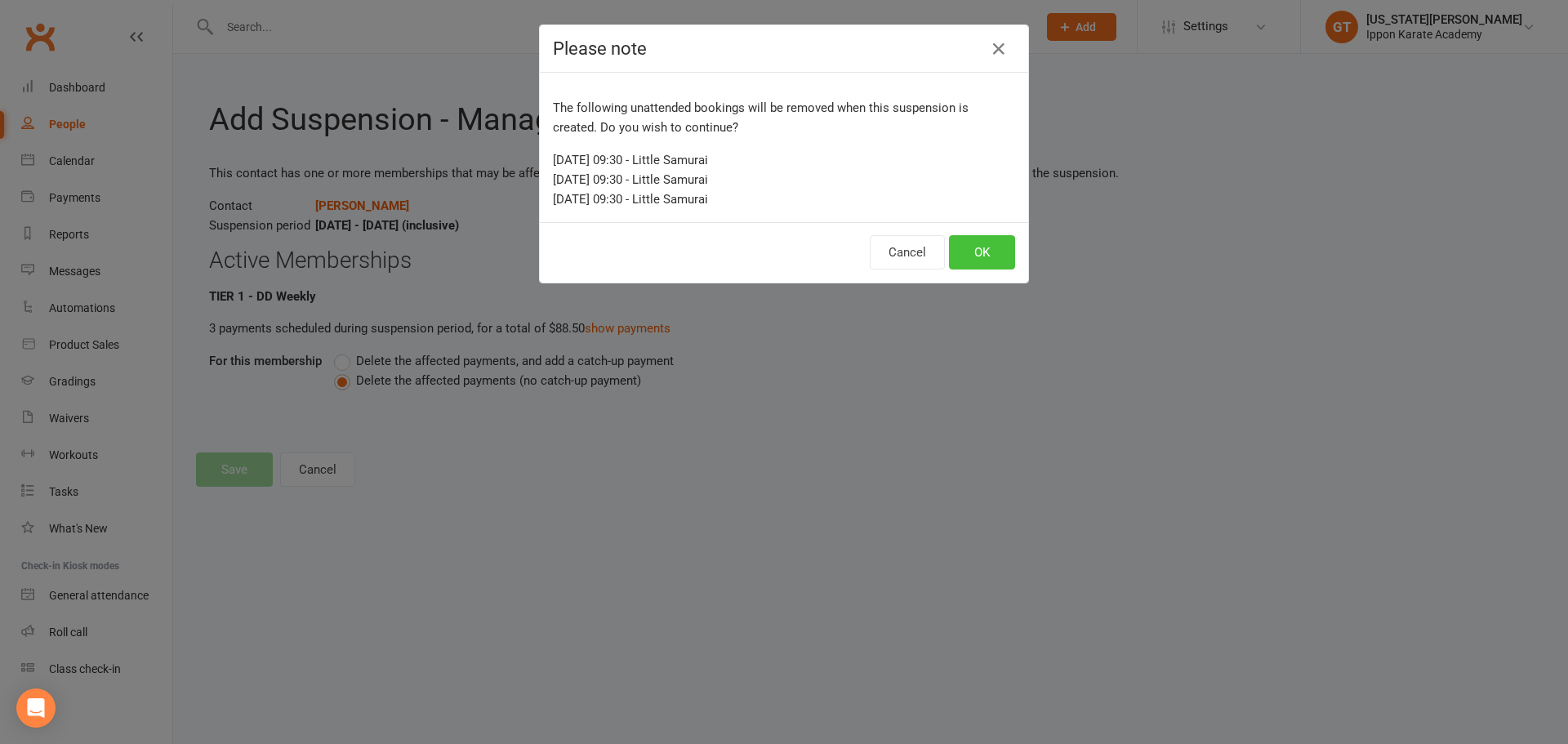
click at [990, 255] on button "OK" at bounding box center [982, 252] width 66 height 34
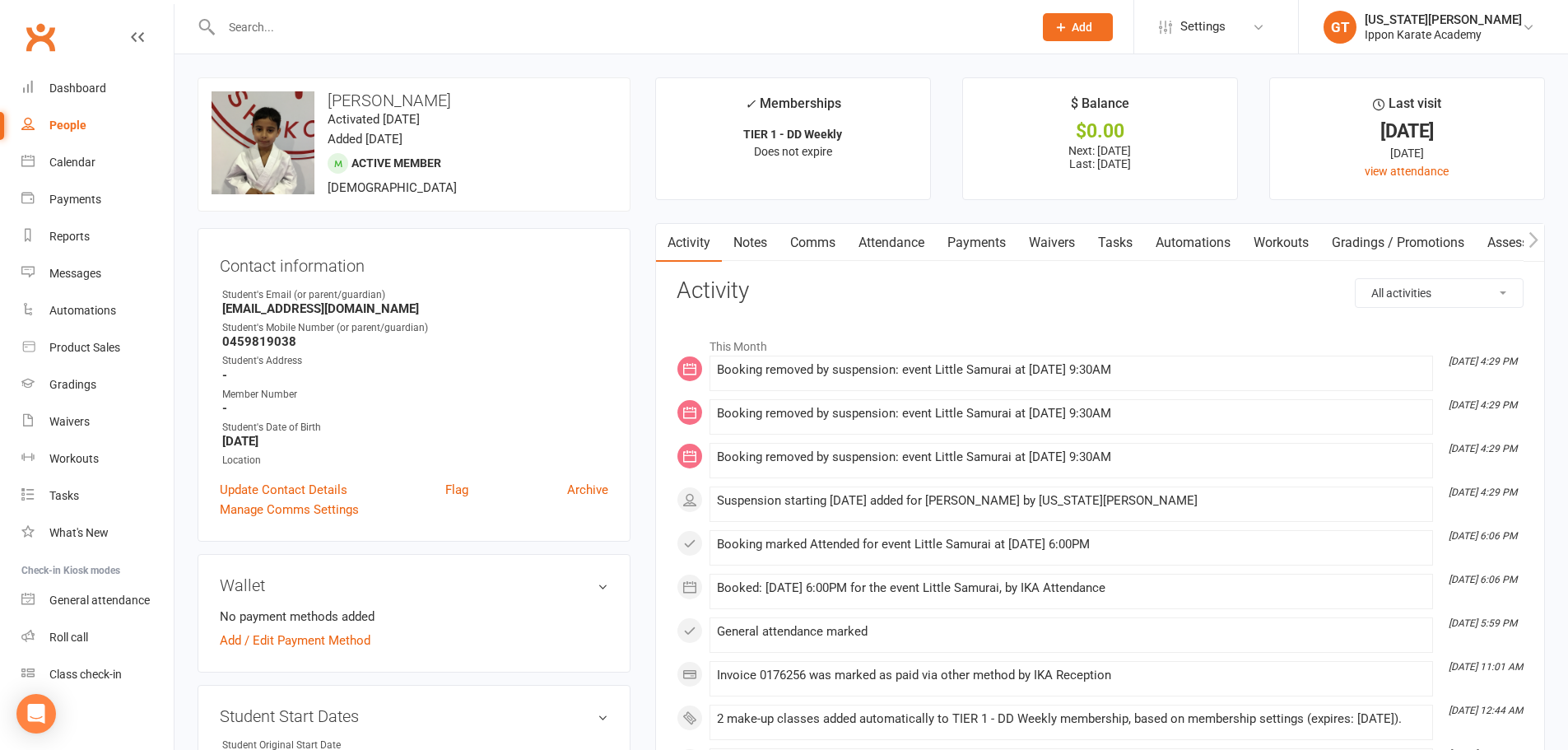
click at [303, 21] on input "text" at bounding box center [618, 27] width 805 height 23
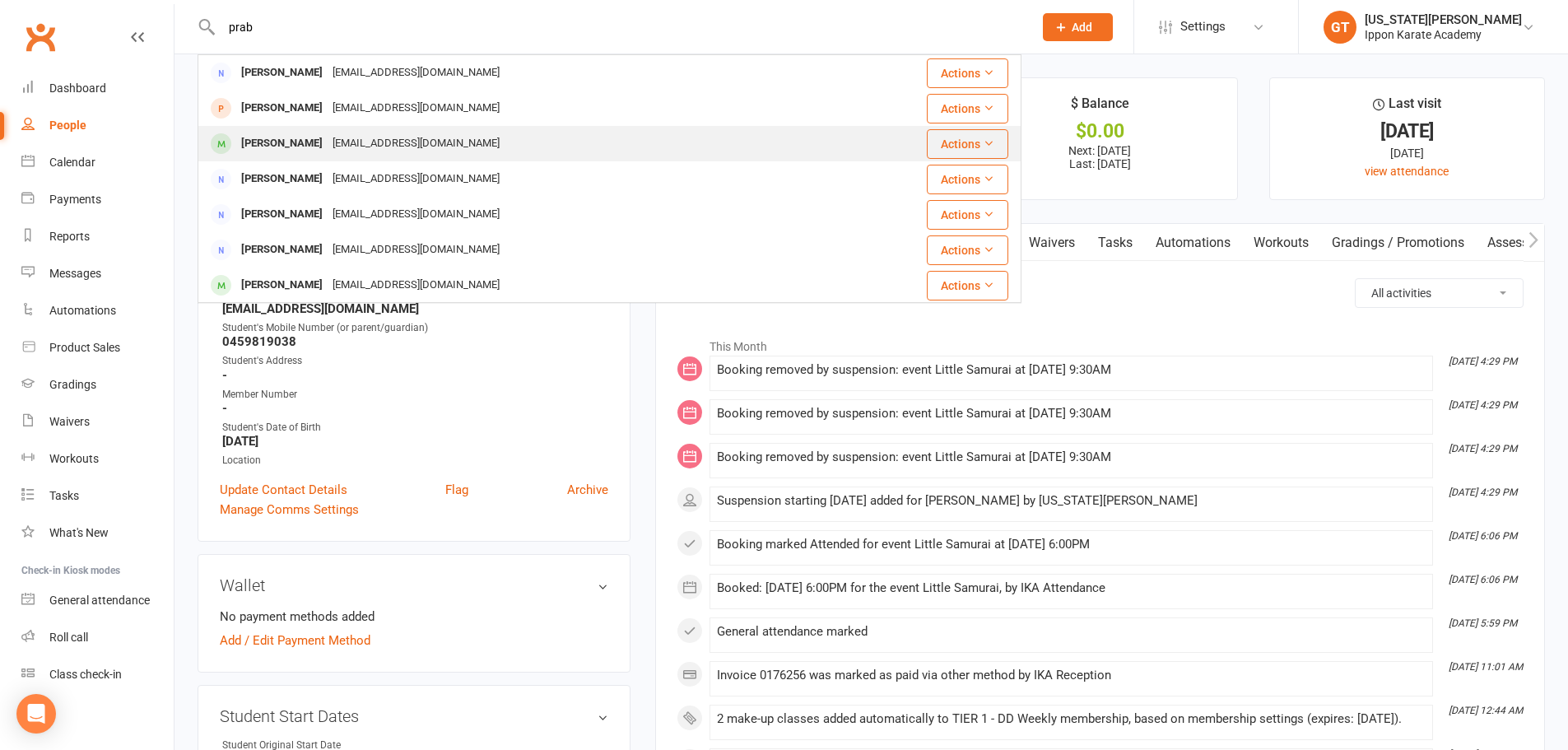
type input "prab"
click at [317, 151] on div "Anirudh Prabhu" at bounding box center [281, 143] width 91 height 24
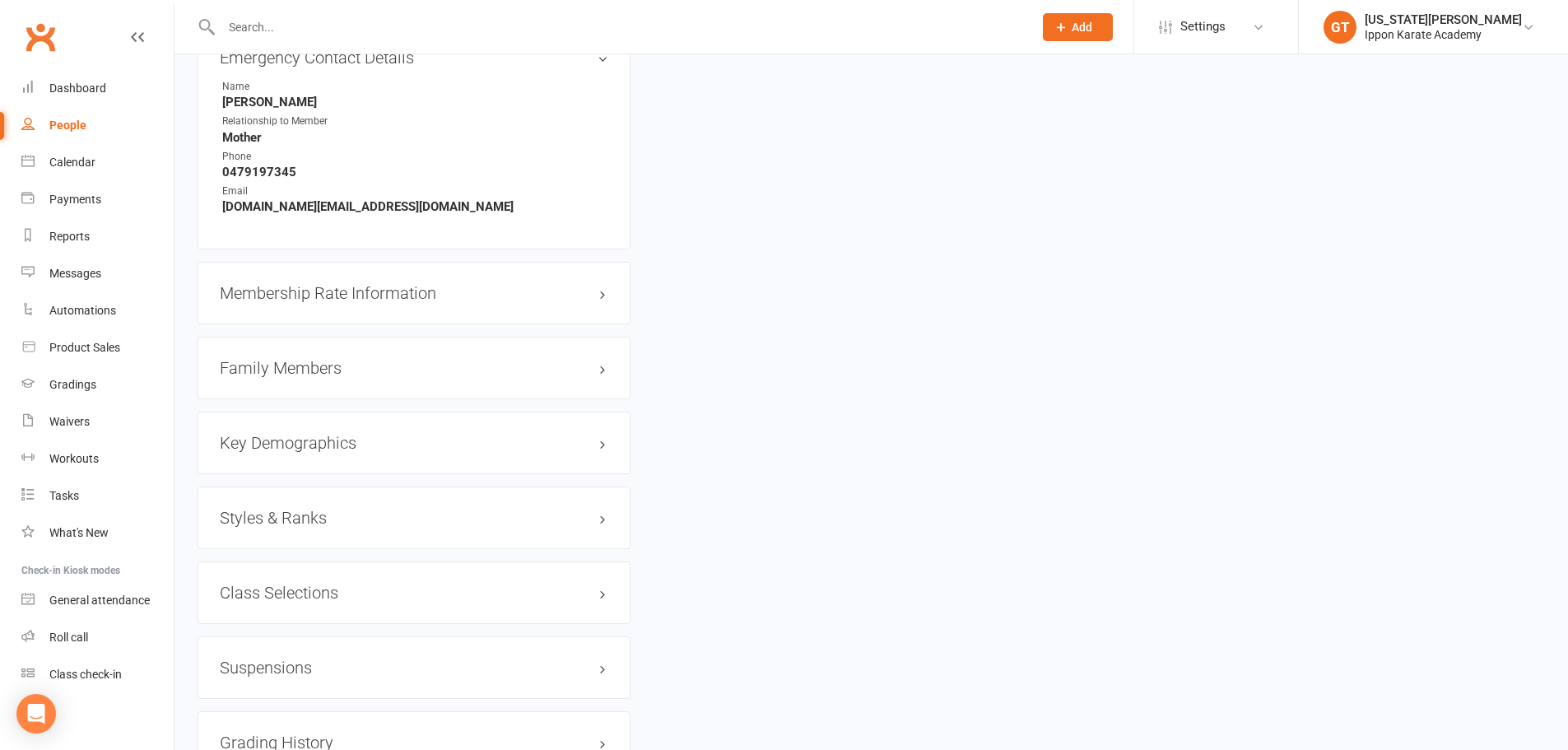
scroll to position [1399, 0]
click at [242, 665] on h3 "Suspensions" at bounding box center [414, 665] width 389 height 18
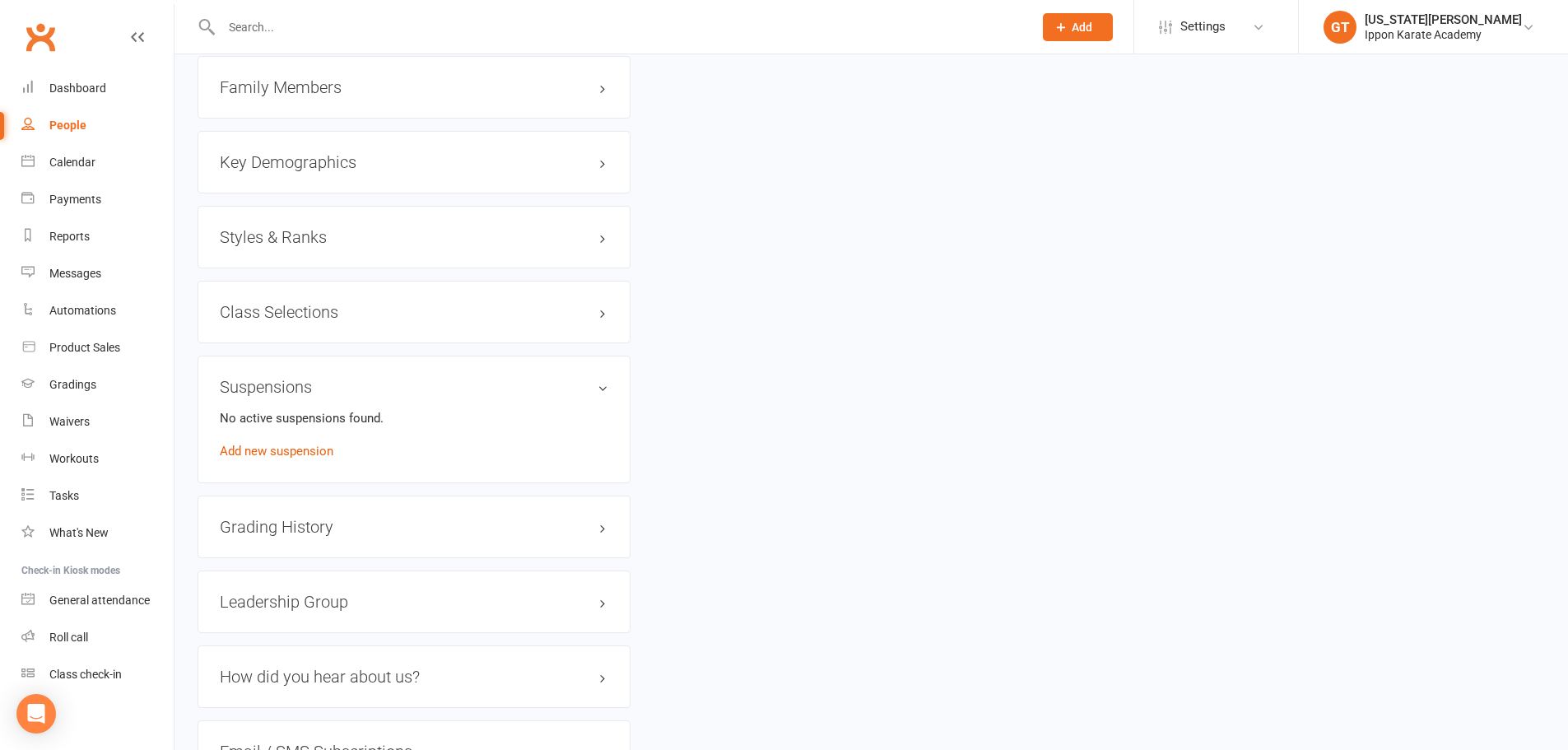
scroll to position [1729, 0]
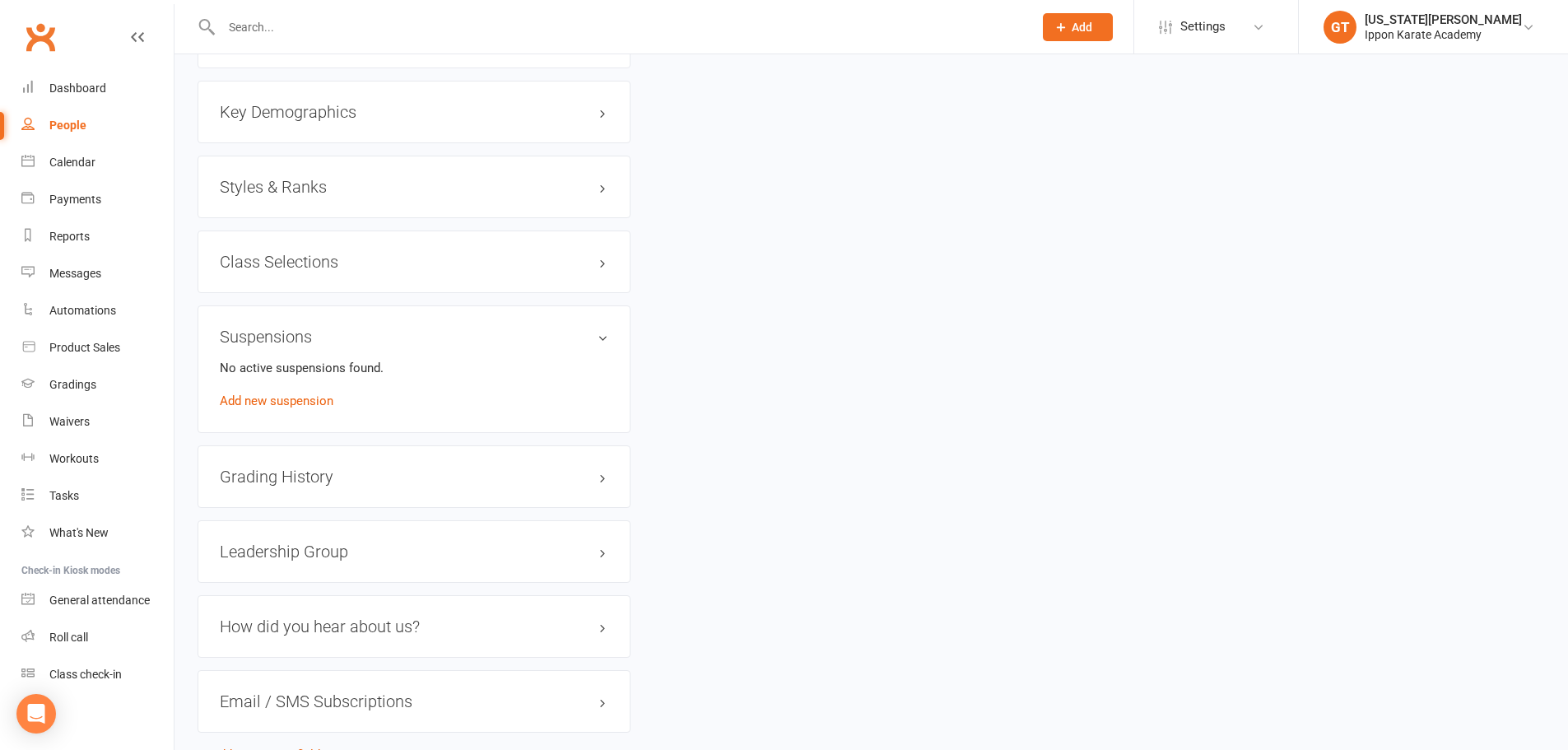
click at [261, 392] on div "No active suspensions found. Add new suspension" at bounding box center [414, 384] width 389 height 53
click at [269, 406] on link "Add new suspension" at bounding box center [277, 400] width 113 height 14
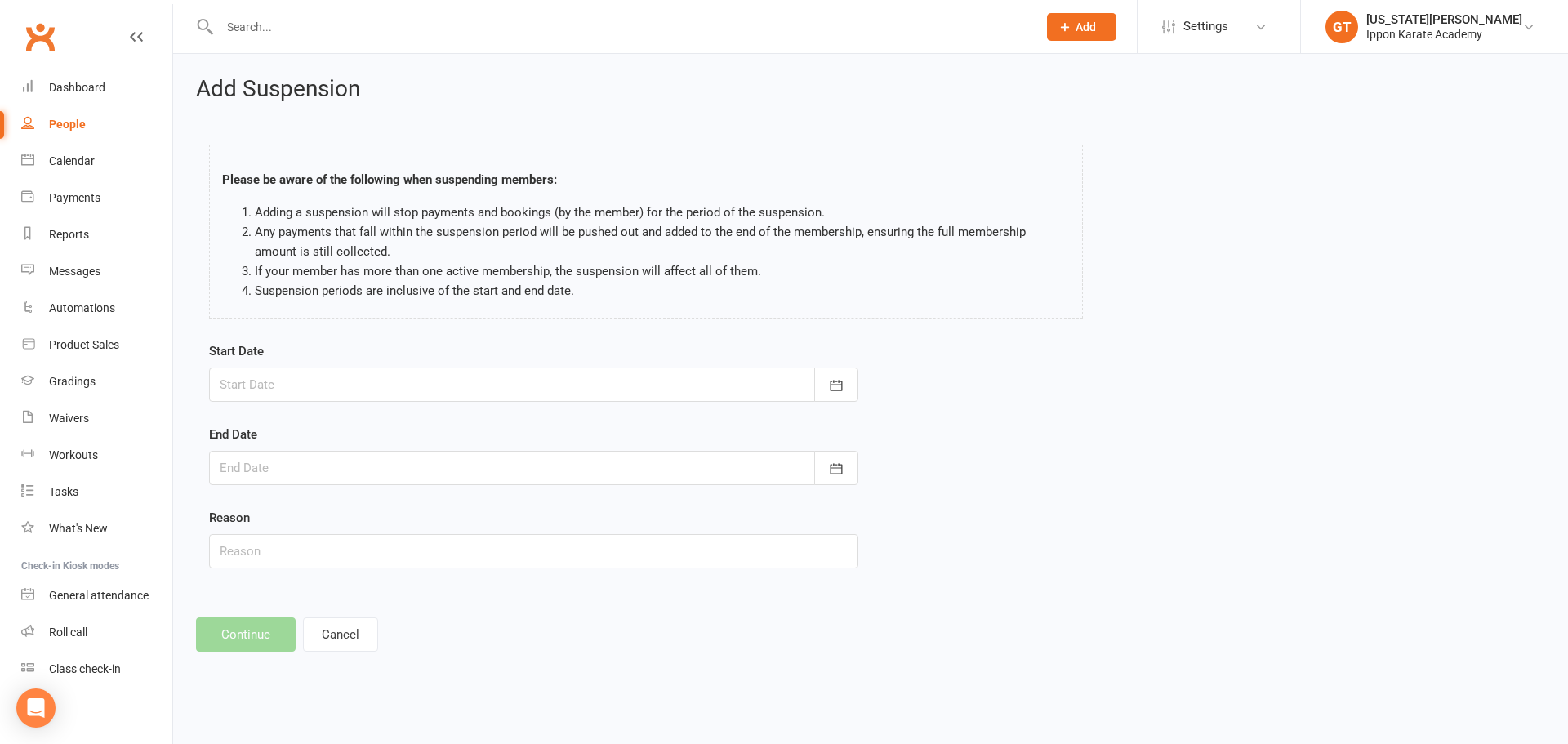
click at [428, 380] on div at bounding box center [533, 385] width 649 height 34
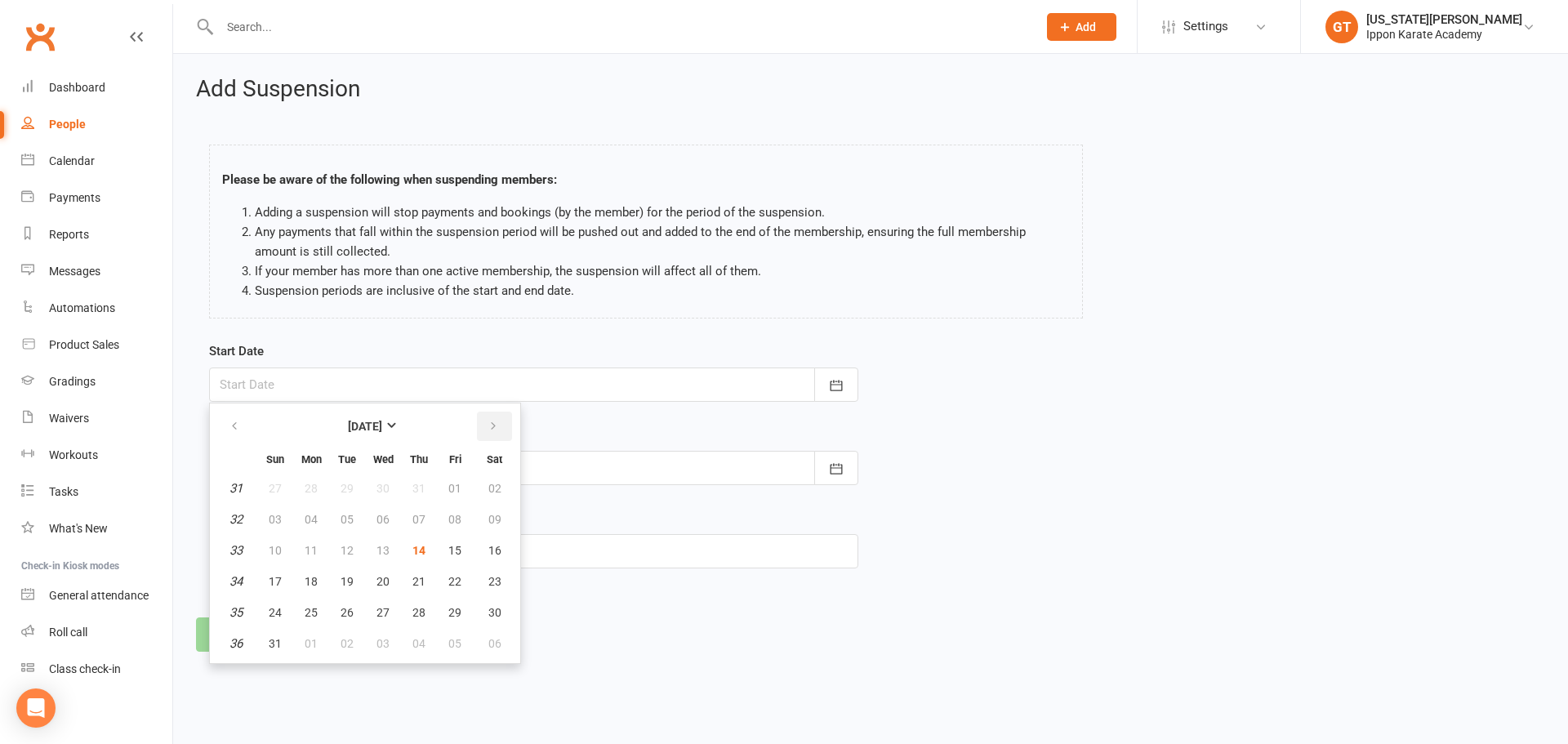
click at [488, 430] on icon "button" at bounding box center [494, 427] width 11 height 13
click at [341, 491] on span "02" at bounding box center [347, 489] width 13 height 13
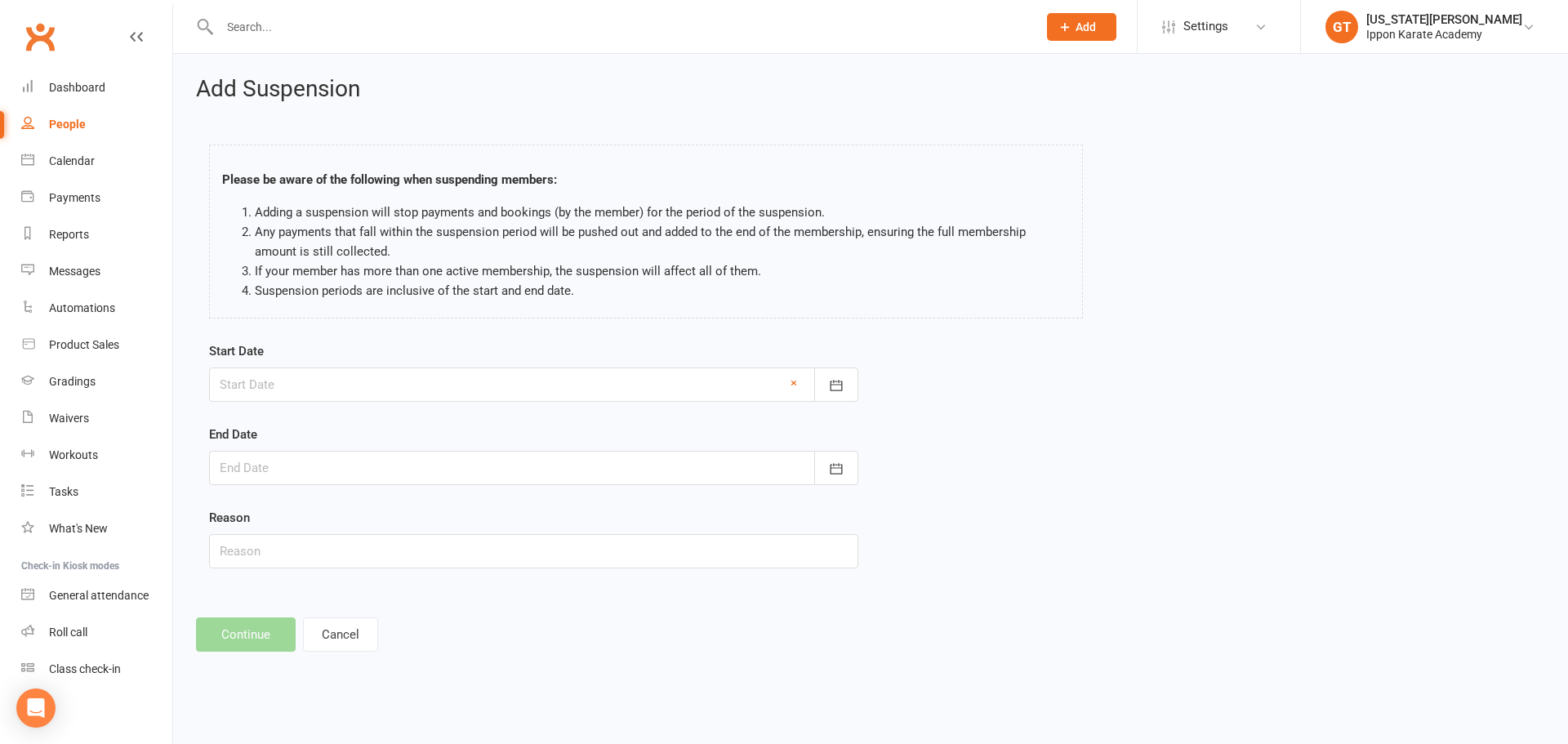
type input "02 Sep 2025"
click at [288, 462] on div at bounding box center [533, 468] width 649 height 34
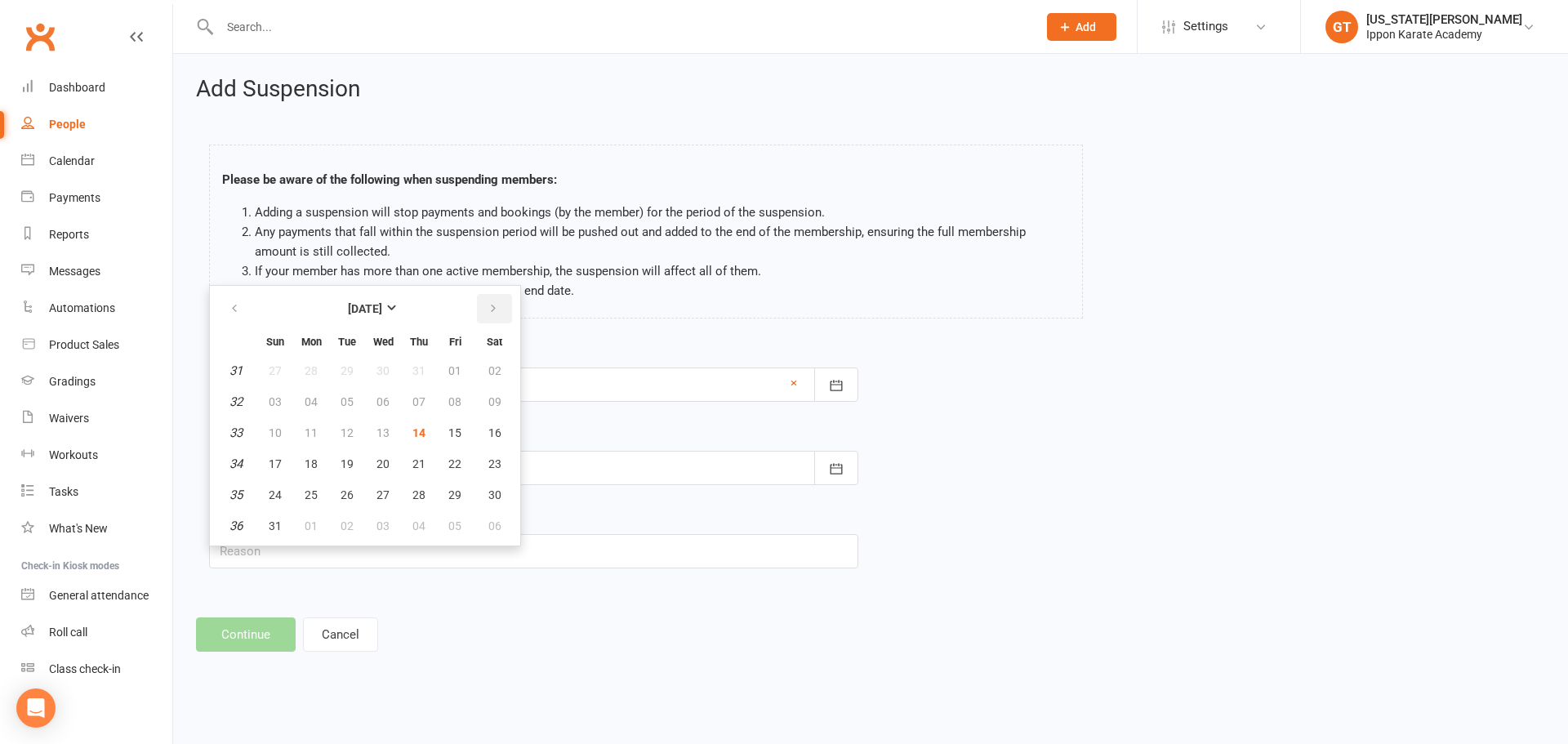
click at [481, 303] on button "button" at bounding box center [495, 309] width 35 height 30
click at [310, 493] on span "29" at bounding box center [312, 495] width 13 height 13
type input "29 Sep 2025"
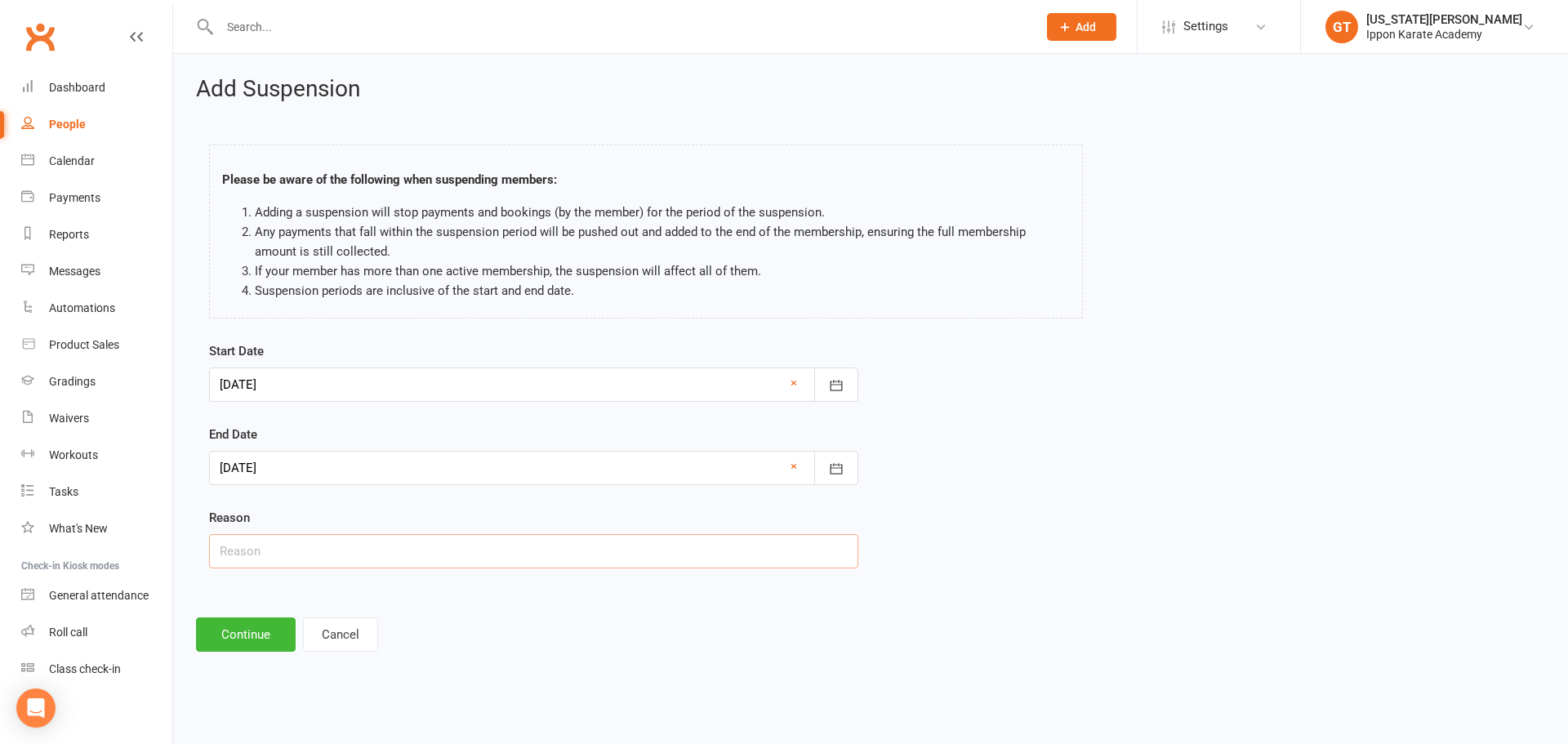
click at [280, 547] on input "text" at bounding box center [533, 551] width 649 height 34
type input "Holiday"
click at [222, 642] on button "Continue" at bounding box center [246, 634] width 100 height 34
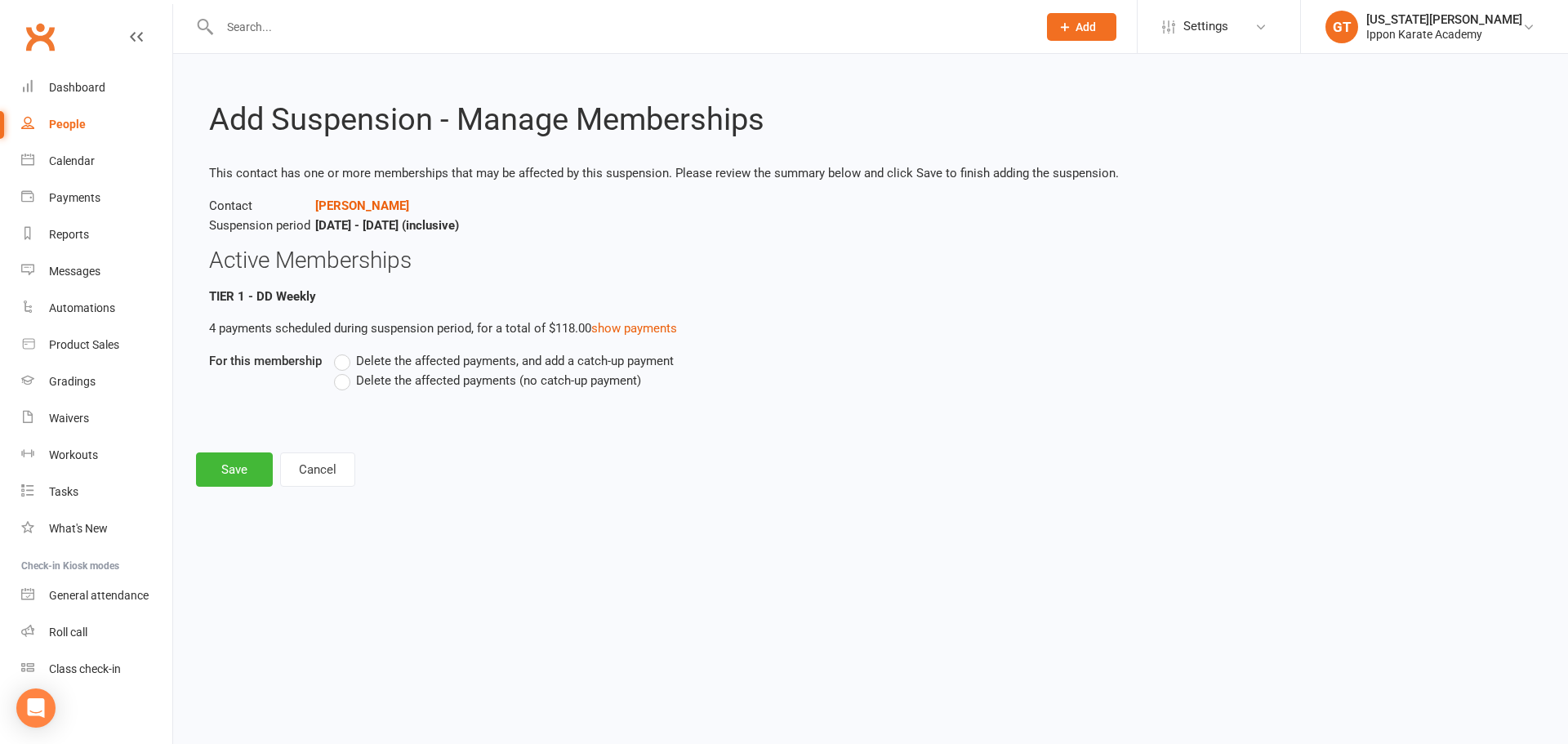
click at [341, 390] on label "Delete the affected payments (no catch-up payment)" at bounding box center [488, 380] width 307 height 20
click at [341, 371] on input "Delete the affected payments (no catch-up payment)" at bounding box center [339, 371] width 10 height 0
click at [194, 487] on div "Add Suspension - Manage Memberships This contact has one or more memberships th…" at bounding box center [871, 282] width 1395 height 455
click at [226, 480] on button "Save" at bounding box center [234, 470] width 77 height 34
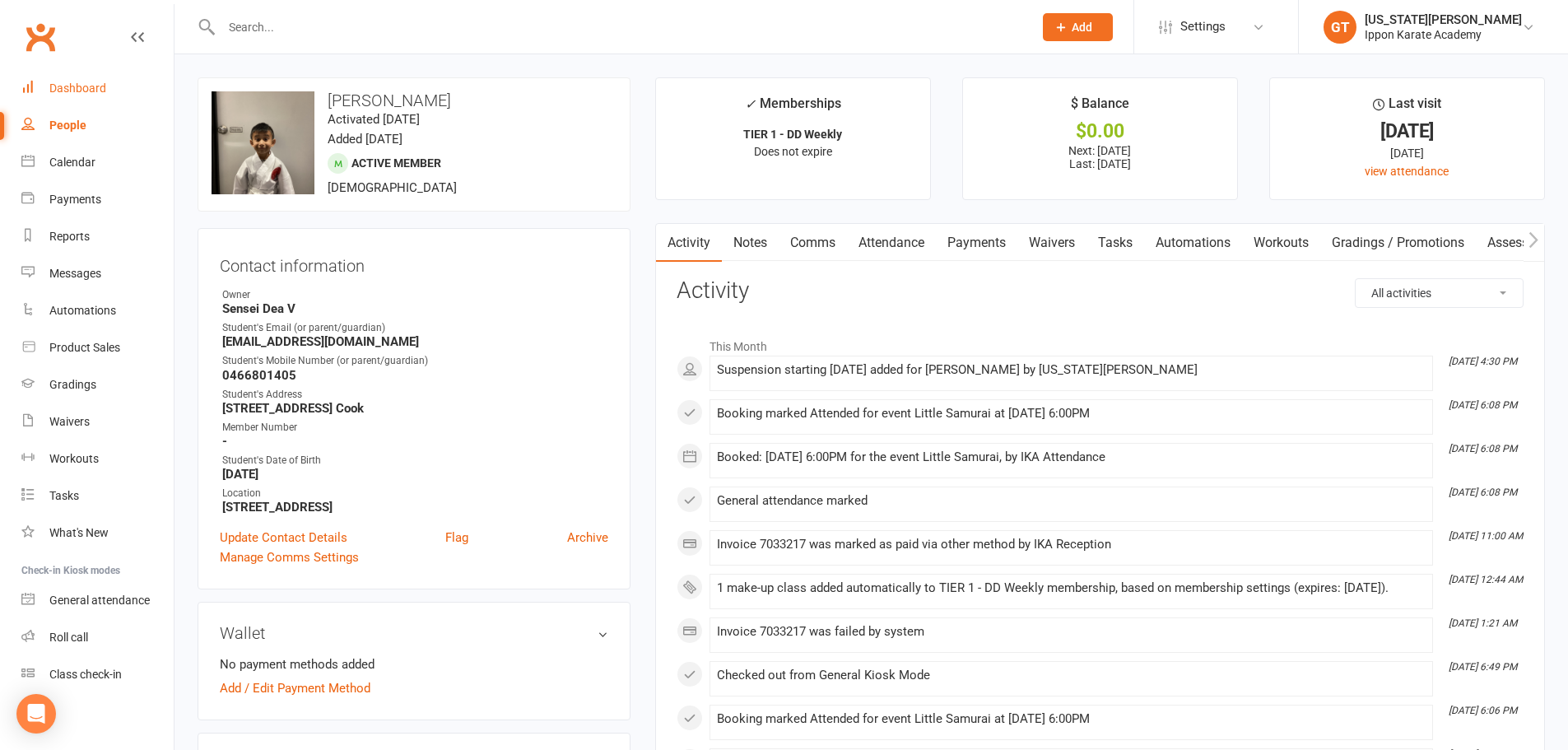
click at [52, 85] on div "Dashboard" at bounding box center [77, 88] width 57 height 13
